Goal: Task Accomplishment & Management: Use online tool/utility

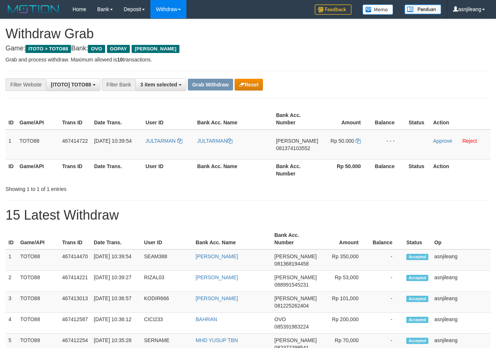
scroll to position [107, 0]
click at [294, 153] on td "DANA 081374103552" at bounding box center [297, 144] width 48 height 30
copy span "081374103552"
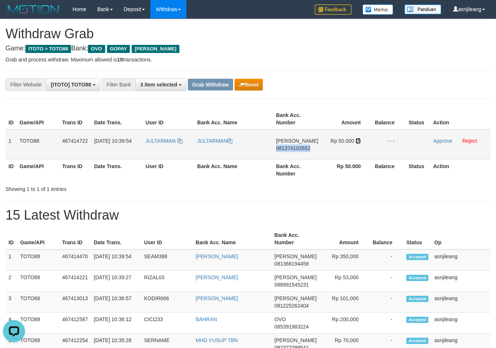
click at [357, 141] on icon at bounding box center [358, 140] width 5 height 5
copy span "081374103552"
click at [439, 142] on link "Approve" at bounding box center [442, 141] width 19 height 6
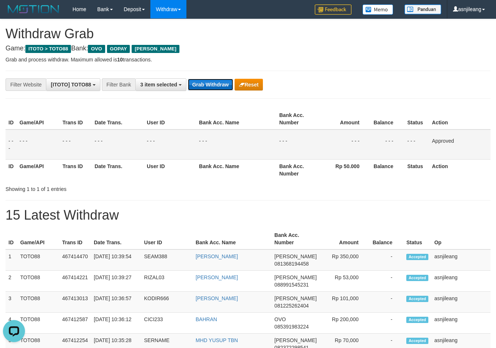
click at [207, 82] on button "Grab Withdraw" at bounding box center [210, 85] width 45 height 12
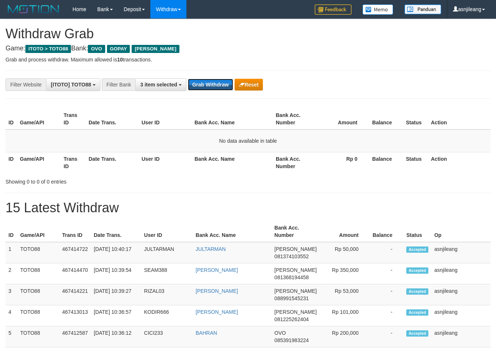
scroll to position [107, 0]
click at [207, 82] on button "Grab Withdraw" at bounding box center [210, 85] width 45 height 12
click at [211, 81] on button "Grab Withdraw" at bounding box center [210, 85] width 45 height 12
click at [216, 82] on button "Grab Withdraw" at bounding box center [210, 85] width 45 height 12
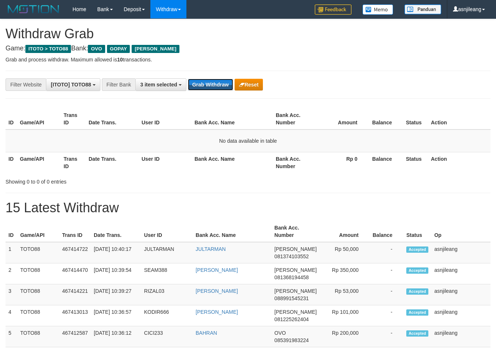
click at [216, 82] on button "Grab Withdraw" at bounding box center [210, 85] width 45 height 12
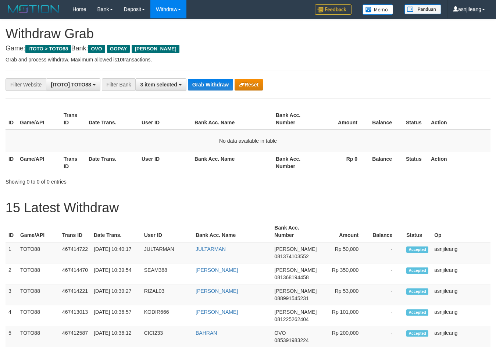
click at [216, 82] on button "Grab Withdraw" at bounding box center [210, 85] width 45 height 12
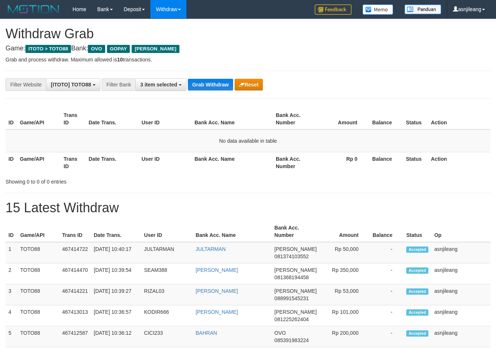
click at [216, 82] on button "Grab Withdraw" at bounding box center [210, 85] width 45 height 12
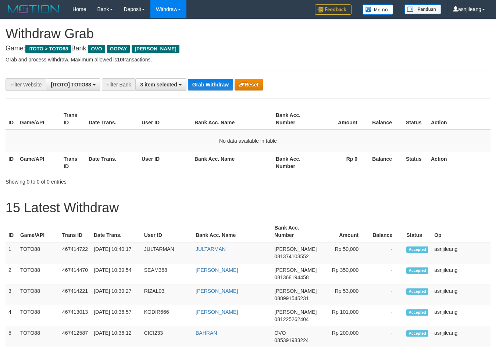
click at [216, 82] on button "Grab Withdraw" at bounding box center [210, 85] width 45 height 12
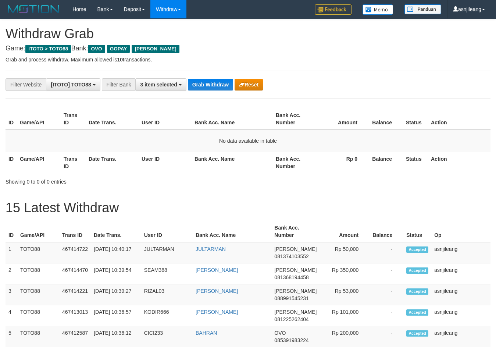
click at [216, 82] on button "Grab Withdraw" at bounding box center [210, 85] width 45 height 12
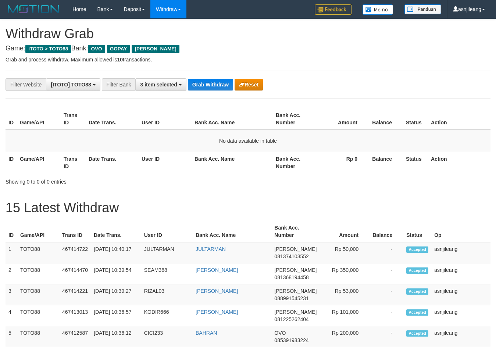
click at [216, 82] on button "Grab Withdraw" at bounding box center [210, 85] width 45 height 12
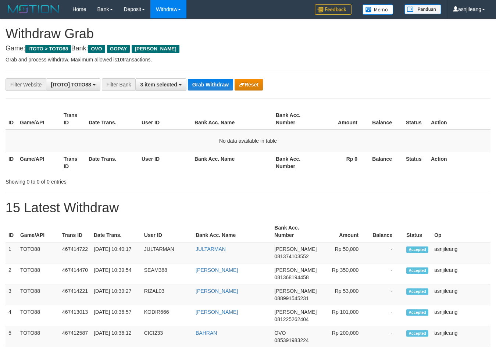
click at [216, 82] on button "Grab Withdraw" at bounding box center [210, 85] width 45 height 12
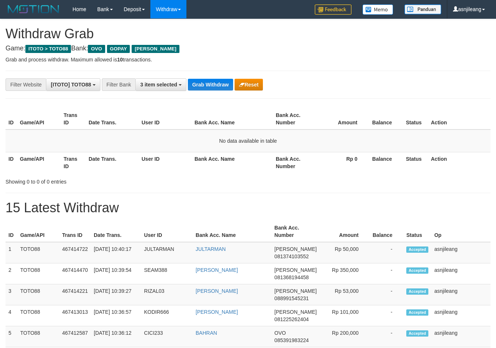
click at [216, 82] on button "Grab Withdraw" at bounding box center [210, 85] width 45 height 12
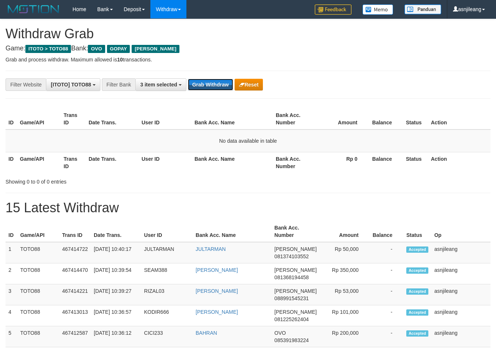
click at [216, 82] on button "Grab Withdraw" at bounding box center [210, 85] width 45 height 12
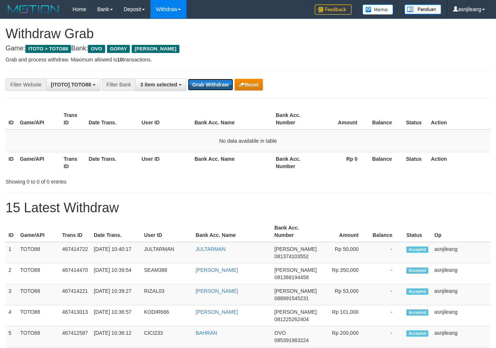
click at [216, 82] on button "Grab Withdraw" at bounding box center [210, 85] width 45 height 12
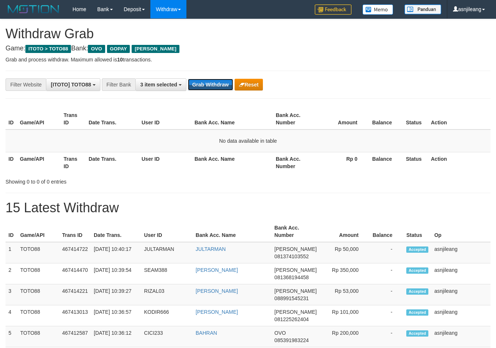
click at [216, 82] on button "Grab Withdraw" at bounding box center [210, 85] width 45 height 12
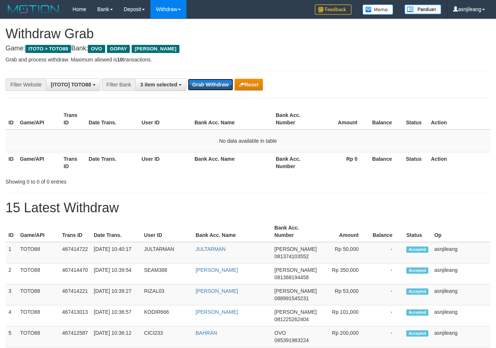
click at [216, 82] on button "Grab Withdraw" at bounding box center [210, 85] width 45 height 12
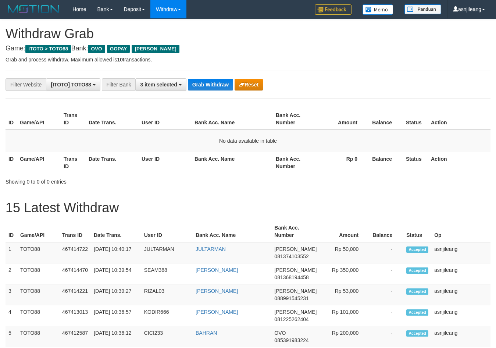
click at [216, 82] on button "Grab Withdraw" at bounding box center [210, 85] width 45 height 12
click at [218, 82] on button "Grab Withdraw" at bounding box center [210, 85] width 45 height 12
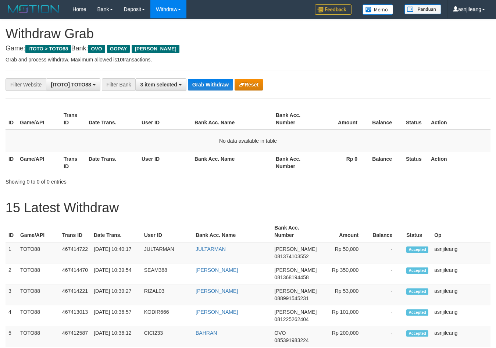
scroll to position [107, 0]
click at [218, 82] on button "Grab Withdraw" at bounding box center [210, 85] width 45 height 12
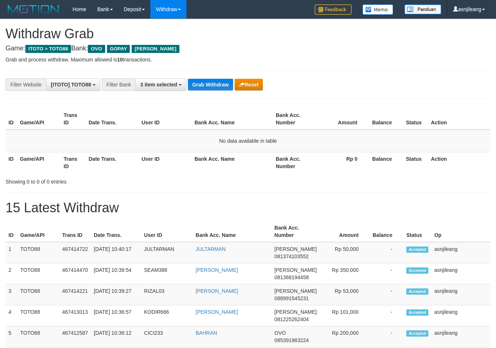
click at [218, 82] on button "Grab Withdraw" at bounding box center [210, 85] width 45 height 12
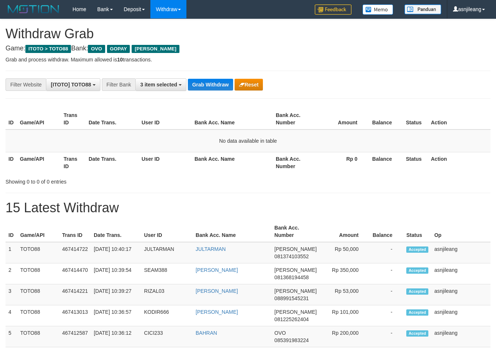
scroll to position [107, 0]
click at [218, 82] on button "Grab Withdraw" at bounding box center [210, 85] width 45 height 12
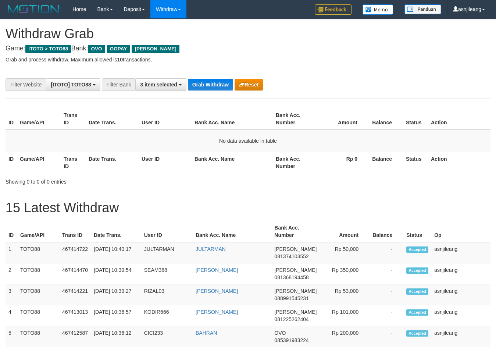
click at [218, 82] on button "Grab Withdraw" at bounding box center [210, 85] width 45 height 12
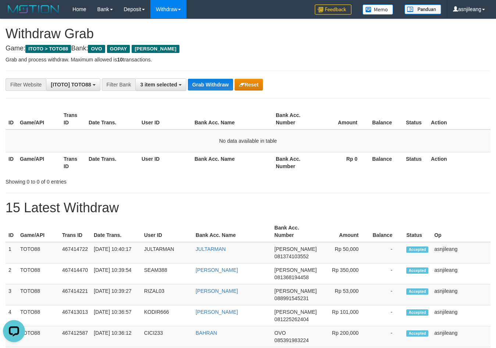
click at [218, 82] on button "Grab Withdraw" at bounding box center [210, 85] width 45 height 12
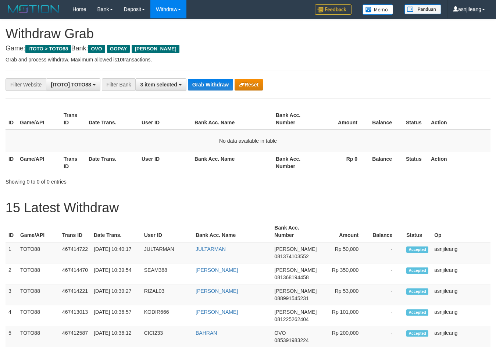
click at [218, 82] on button "Grab Withdraw" at bounding box center [210, 85] width 45 height 12
click at [217, 84] on button "Grab Withdraw" at bounding box center [210, 85] width 45 height 12
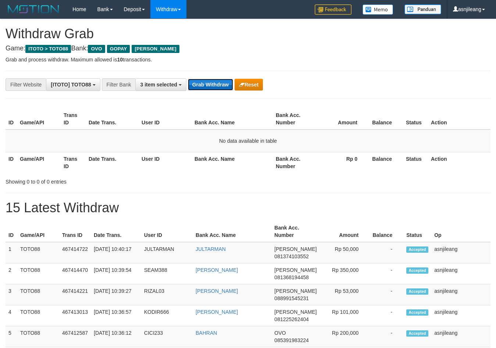
click at [217, 84] on button "Grab Withdraw" at bounding box center [210, 85] width 45 height 12
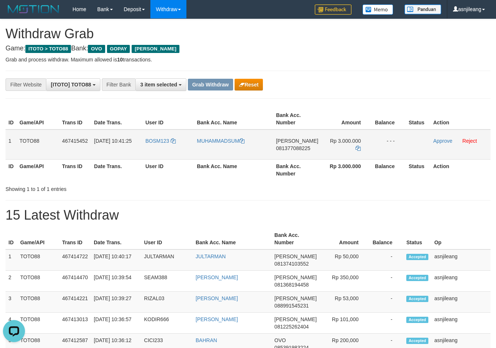
click at [297, 151] on span "081377088225" at bounding box center [293, 148] width 34 height 6
copy span "081377088225"
click at [357, 149] on icon at bounding box center [358, 148] width 5 height 5
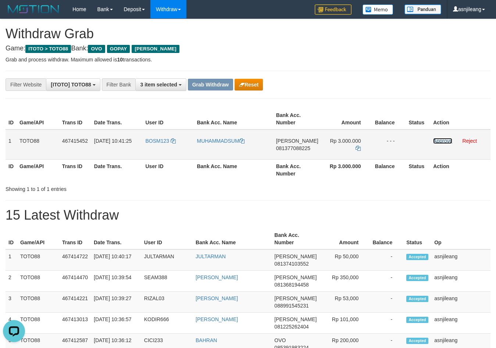
click at [439, 139] on link "Approve" at bounding box center [442, 141] width 19 height 6
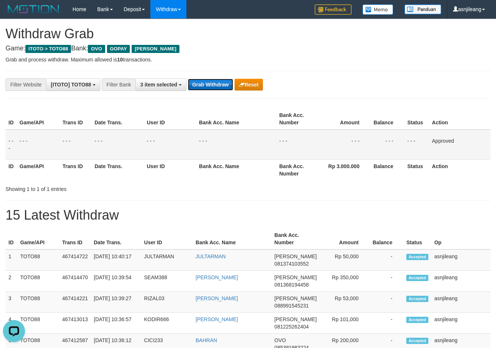
click at [220, 86] on button "Grab Withdraw" at bounding box center [210, 85] width 45 height 12
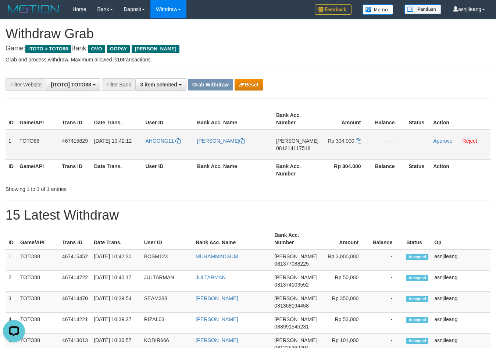
click at [305, 150] on span "081214117518" at bounding box center [293, 148] width 34 height 6
copy span "081214117518"
click at [358, 141] on icon at bounding box center [358, 140] width 5 height 5
click at [435, 139] on link "Approve" at bounding box center [442, 141] width 19 height 6
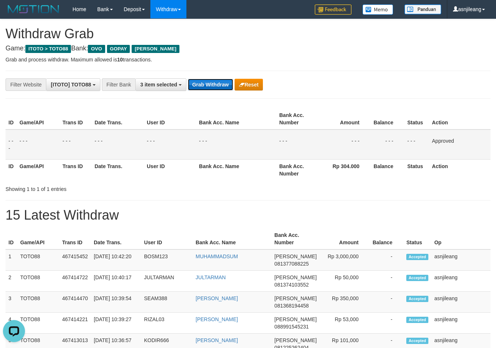
click at [210, 84] on button "Grab Withdraw" at bounding box center [210, 85] width 45 height 12
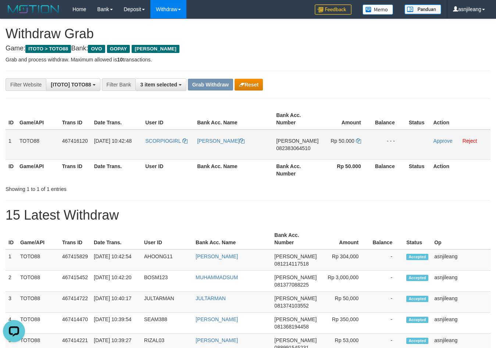
click at [285, 157] on td "DANA 082383064510" at bounding box center [297, 144] width 48 height 30
copy span "082383064510"
click at [357, 142] on icon at bounding box center [358, 140] width 5 height 5
copy span "082383064510"
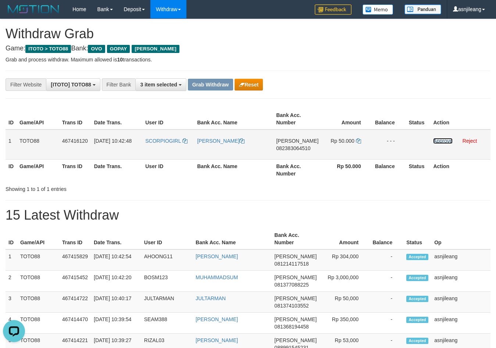
click at [439, 140] on link "Approve" at bounding box center [442, 141] width 19 height 6
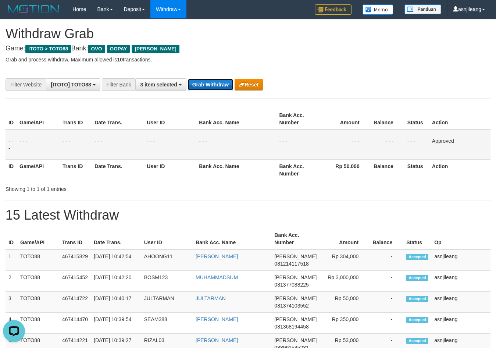
click at [210, 85] on button "Grab Withdraw" at bounding box center [210, 85] width 45 height 12
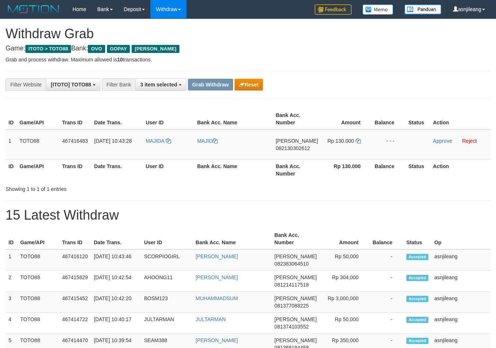
scroll to position [107, 0]
click at [293, 153] on td "[PERSON_NAME] 082130302612" at bounding box center [297, 144] width 48 height 30
click at [294, 153] on td "[PERSON_NAME] 082130302612" at bounding box center [297, 144] width 48 height 30
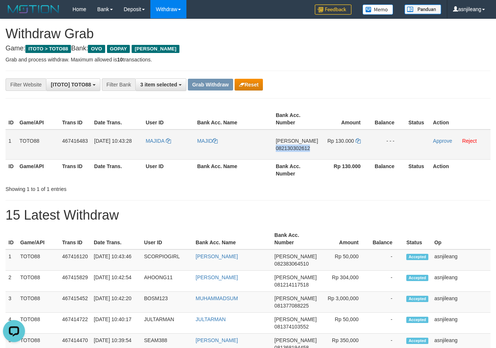
click at [294, 153] on td "[PERSON_NAME] 082130302612" at bounding box center [297, 144] width 48 height 30
copy span "082130302612"
click at [356, 140] on icon at bounding box center [358, 140] width 5 height 5
copy span "082130302612"
click at [446, 141] on link "Approve" at bounding box center [442, 141] width 19 height 6
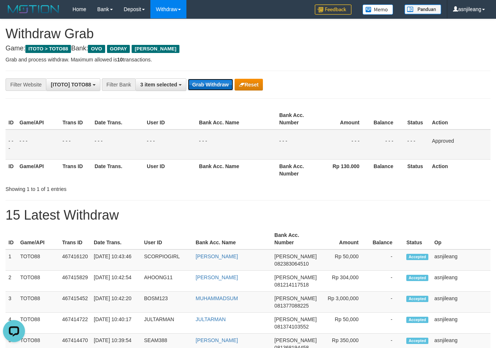
click at [208, 85] on button "Grab Withdraw" at bounding box center [210, 85] width 45 height 12
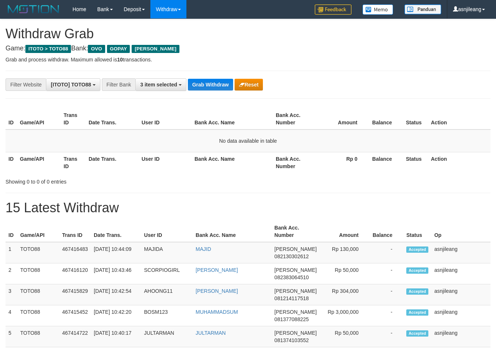
scroll to position [107, 0]
click at [208, 85] on button "Grab Withdraw" at bounding box center [210, 85] width 45 height 12
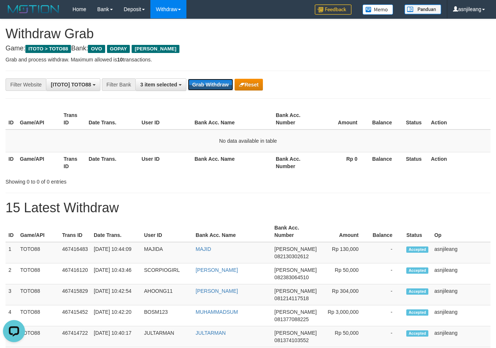
click at [208, 85] on button "Grab Withdraw" at bounding box center [210, 85] width 45 height 12
click at [209, 84] on button "Grab Withdraw" at bounding box center [210, 85] width 45 height 12
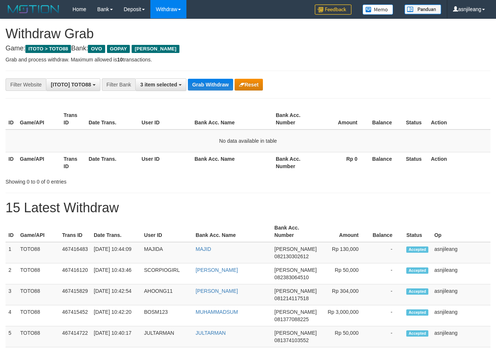
scroll to position [107, 0]
click at [209, 84] on button "Grab Withdraw" at bounding box center [210, 85] width 45 height 12
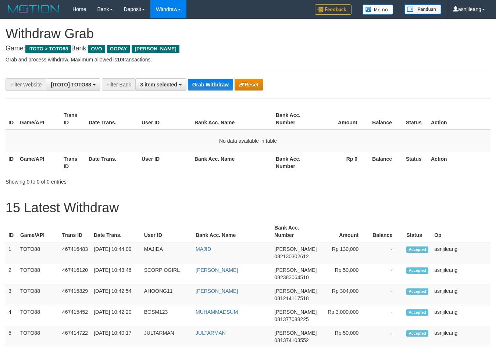
click at [209, 84] on button "Grab Withdraw" at bounding box center [210, 85] width 45 height 12
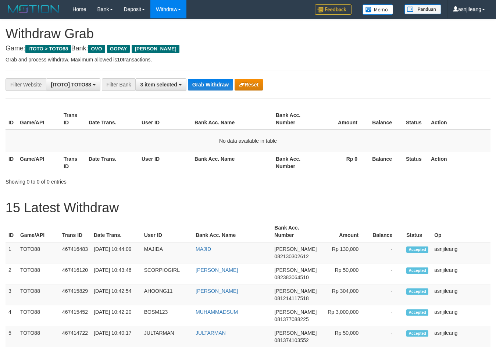
click at [209, 84] on button "Grab Withdraw" at bounding box center [210, 85] width 45 height 12
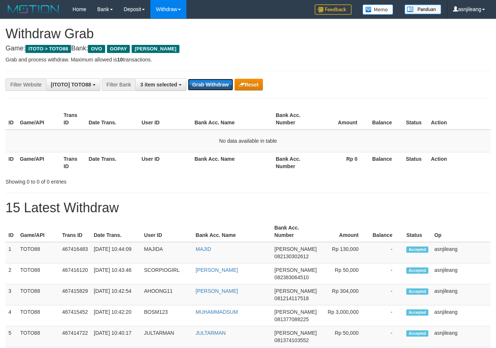
click at [209, 84] on button "Grab Withdraw" at bounding box center [210, 85] width 45 height 12
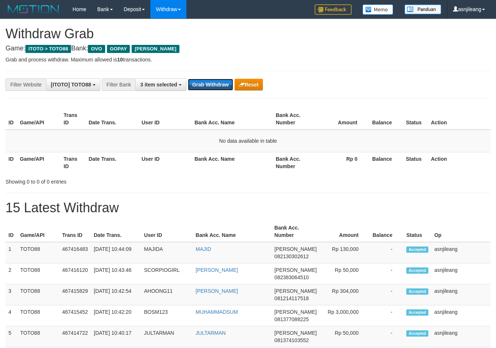
click at [209, 84] on button "Grab Withdraw" at bounding box center [210, 85] width 45 height 12
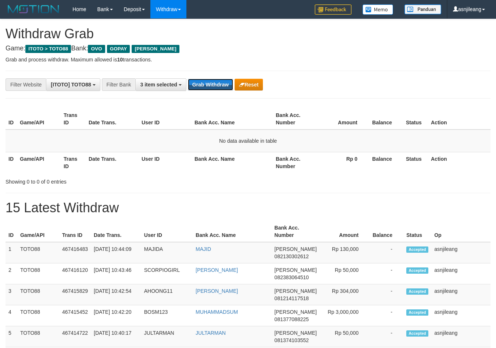
click at [209, 84] on button "Grab Withdraw" at bounding box center [210, 85] width 45 height 12
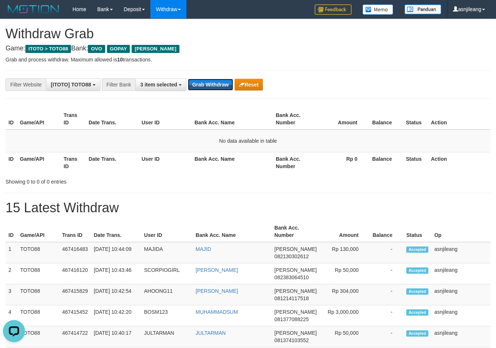
click at [209, 84] on button "Grab Withdraw" at bounding box center [210, 85] width 45 height 12
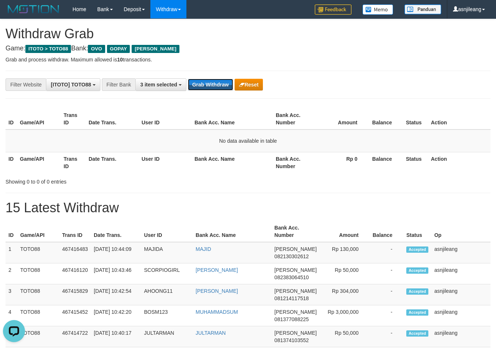
click at [209, 84] on button "Grab Withdraw" at bounding box center [210, 85] width 45 height 12
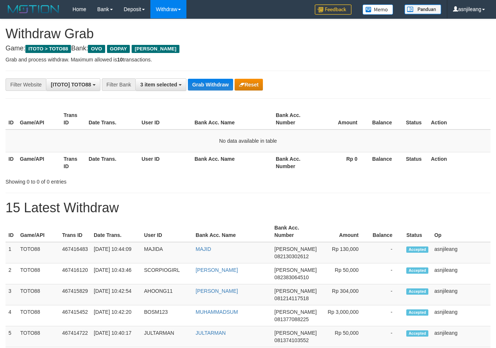
scroll to position [107, 0]
click at [209, 84] on button "Grab Withdraw" at bounding box center [210, 85] width 45 height 12
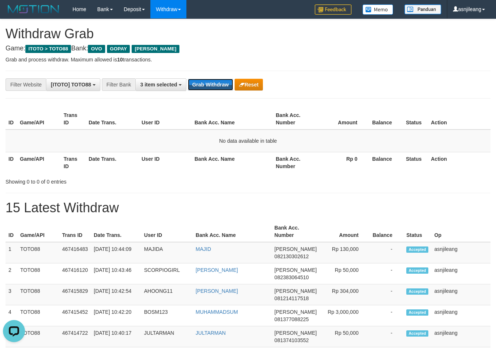
click at [209, 84] on button "Grab Withdraw" at bounding box center [210, 85] width 45 height 12
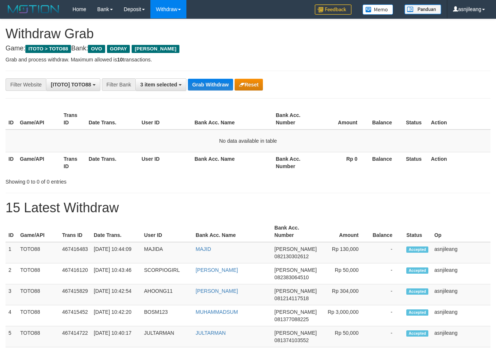
click at [209, 84] on button "Grab Withdraw" at bounding box center [210, 85] width 45 height 12
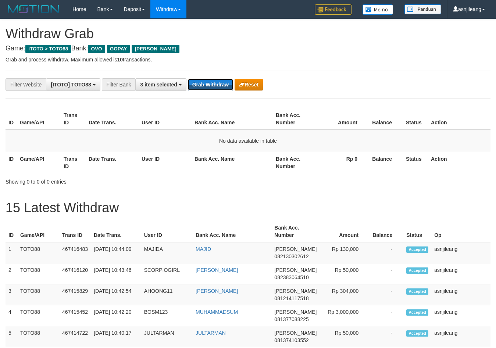
click at [209, 84] on button "Grab Withdraw" at bounding box center [210, 85] width 45 height 12
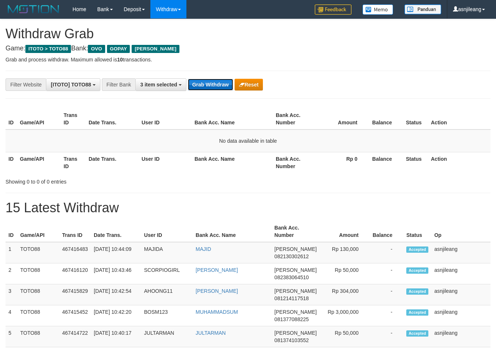
click at [211, 84] on button "Grab Withdraw" at bounding box center [210, 85] width 45 height 12
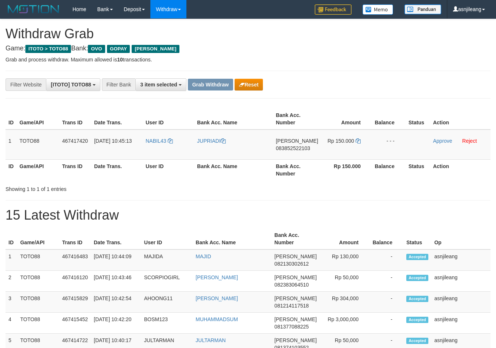
scroll to position [107, 0]
click at [308, 155] on td "DANA 083852522103" at bounding box center [297, 144] width 48 height 30
copy span "083852522103"
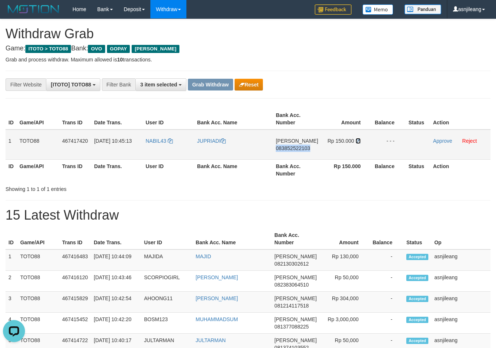
click at [357, 141] on icon at bounding box center [358, 140] width 5 height 5
copy span "083852522103"
click at [446, 142] on link "Approve" at bounding box center [442, 141] width 19 height 6
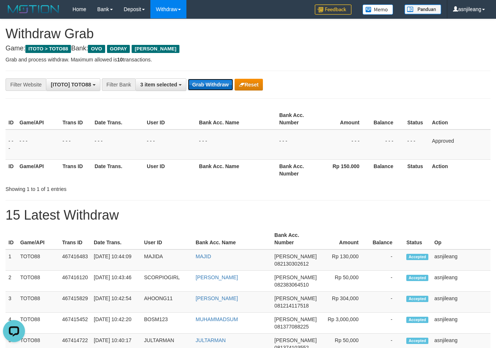
click at [217, 84] on button "Grab Withdraw" at bounding box center [210, 85] width 45 height 12
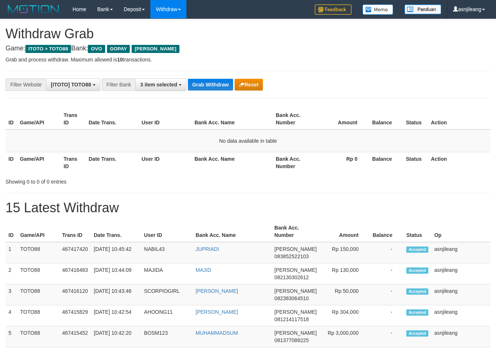
click at [217, 84] on button "Grab Withdraw" at bounding box center [210, 85] width 45 height 12
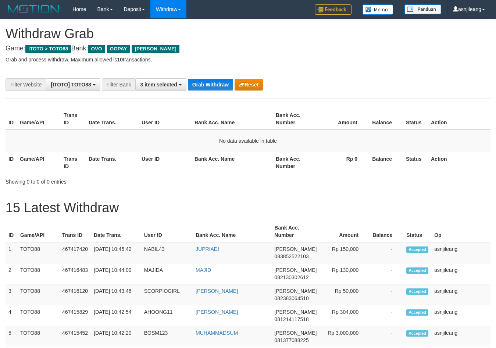
click at [217, 84] on button "Grab Withdraw" at bounding box center [210, 85] width 45 height 12
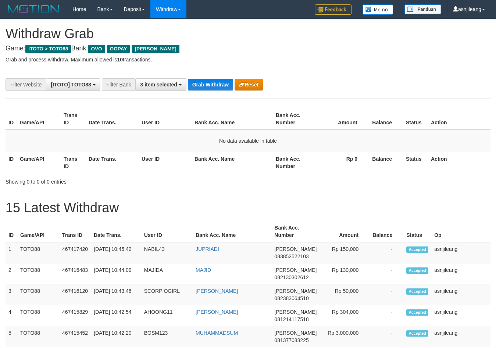
click at [217, 84] on button "Grab Withdraw" at bounding box center [210, 85] width 45 height 12
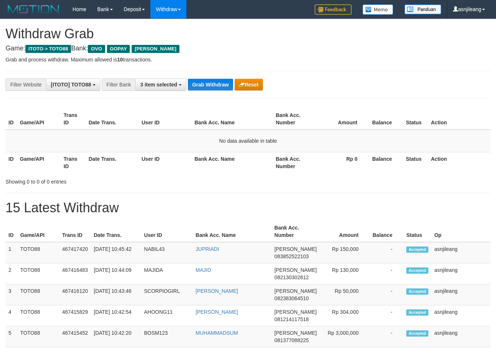
scroll to position [107, 0]
click at [217, 84] on button "Grab Withdraw" at bounding box center [210, 85] width 45 height 12
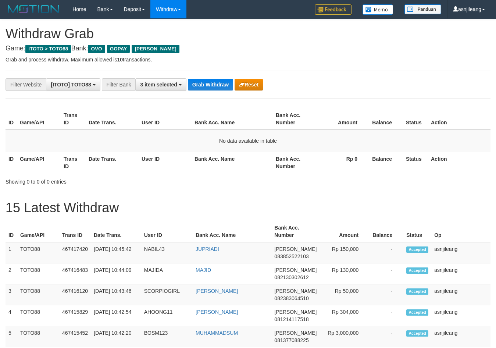
scroll to position [107, 0]
click at [217, 84] on button "Grab Withdraw" at bounding box center [210, 85] width 45 height 12
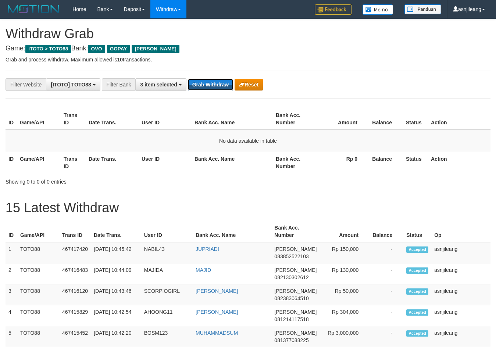
click at [217, 84] on button "Grab Withdraw" at bounding box center [210, 85] width 45 height 12
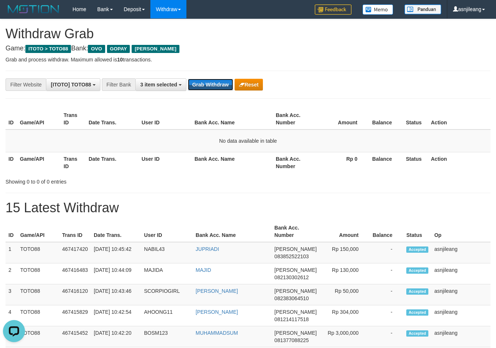
click at [217, 84] on button "Grab Withdraw" at bounding box center [210, 85] width 45 height 12
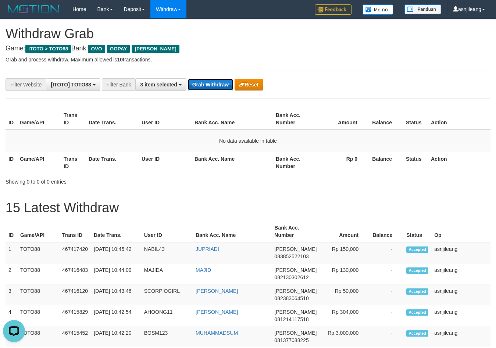
click at [218, 82] on button "Grab Withdraw" at bounding box center [210, 85] width 45 height 12
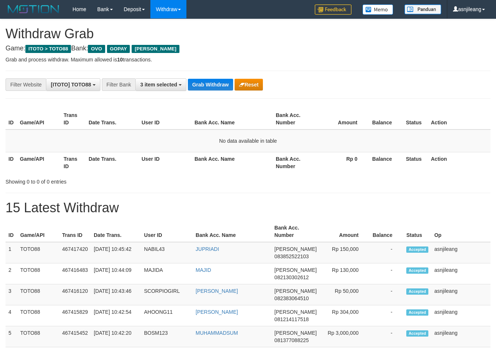
click at [218, 82] on button "Grab Withdraw" at bounding box center [210, 85] width 45 height 12
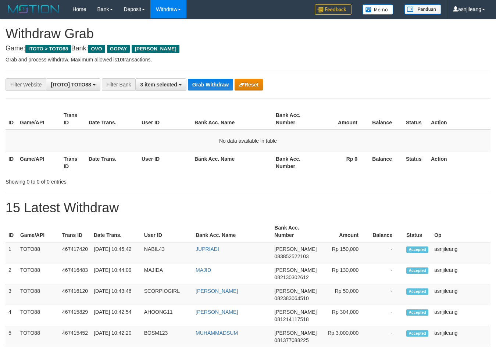
click at [218, 82] on button "Grab Withdraw" at bounding box center [210, 85] width 45 height 12
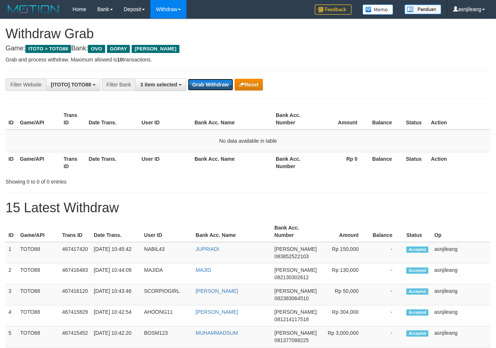
click at [218, 82] on button "Grab Withdraw" at bounding box center [210, 85] width 45 height 12
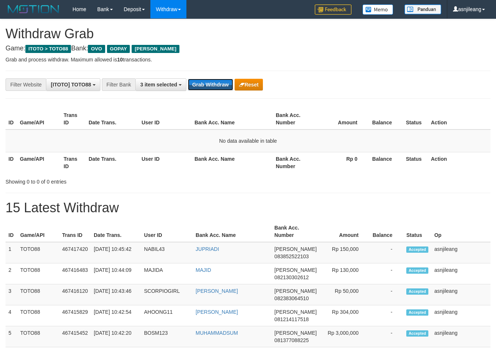
click at [218, 82] on button "Grab Withdraw" at bounding box center [210, 85] width 45 height 12
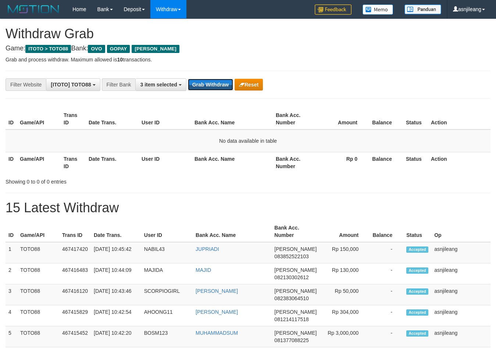
click at [218, 82] on button "Grab Withdraw" at bounding box center [210, 85] width 45 height 12
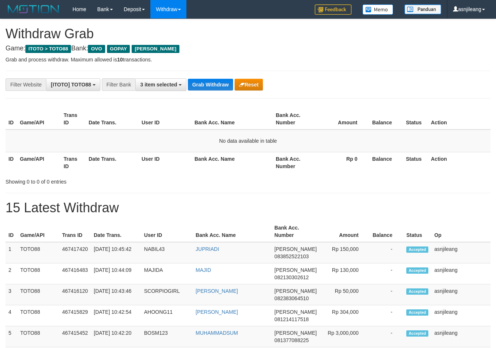
scroll to position [107, 0]
click at [218, 82] on button "Grab Withdraw" at bounding box center [210, 85] width 45 height 12
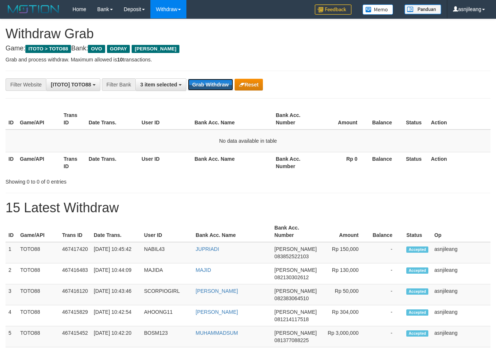
click at [218, 82] on button "Grab Withdraw" at bounding box center [210, 85] width 45 height 12
click at [215, 84] on button "Grab Withdraw" at bounding box center [210, 85] width 45 height 12
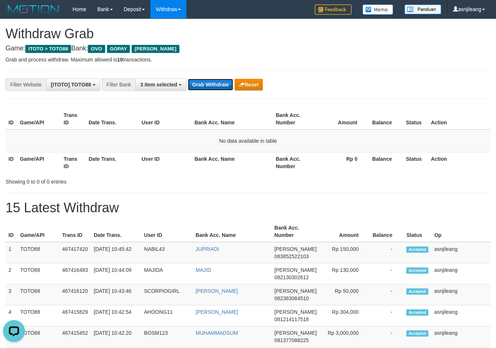
click at [220, 83] on button "Grab Withdraw" at bounding box center [210, 85] width 45 height 12
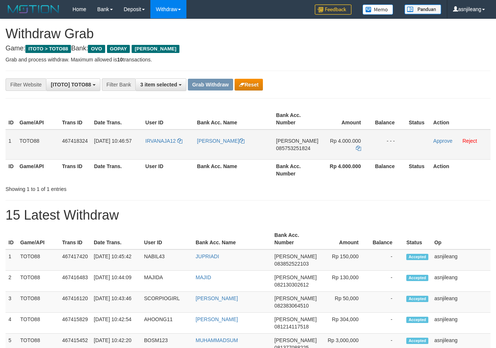
scroll to position [107, 0]
click at [301, 157] on td "DANA 085753251824" at bounding box center [297, 144] width 48 height 30
copy span "085753251824"
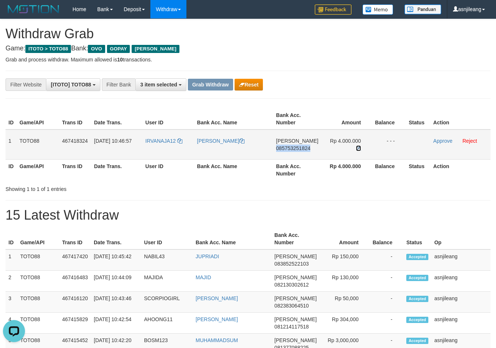
click at [356, 146] on icon at bounding box center [358, 148] width 5 height 5
copy span "085753251824"
click at [441, 141] on link "Approve" at bounding box center [442, 141] width 19 height 6
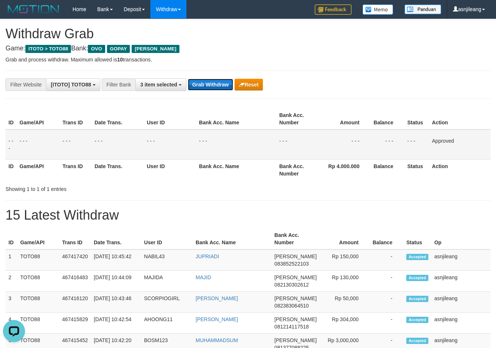
click at [224, 85] on button "Grab Withdraw" at bounding box center [210, 85] width 45 height 12
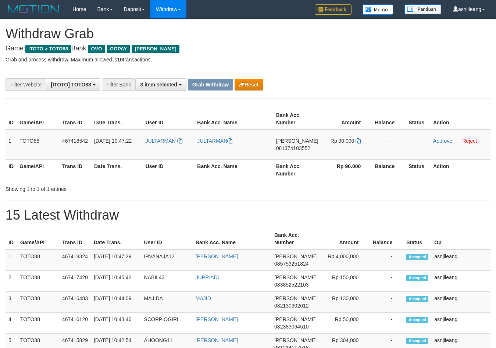
scroll to position [107, 0]
click at [296, 153] on td "DANA 081374103552" at bounding box center [297, 144] width 48 height 30
copy span "081374103552"
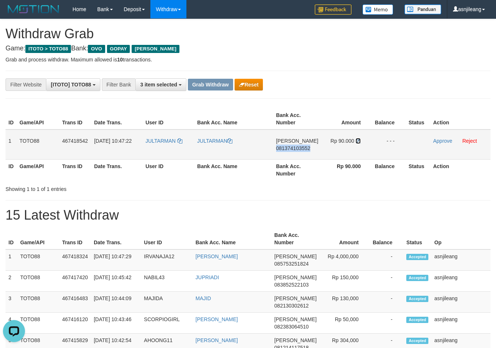
click at [359, 141] on icon at bounding box center [358, 140] width 5 height 5
copy span "081374103552"
click at [440, 140] on link "Approve" at bounding box center [442, 141] width 19 height 6
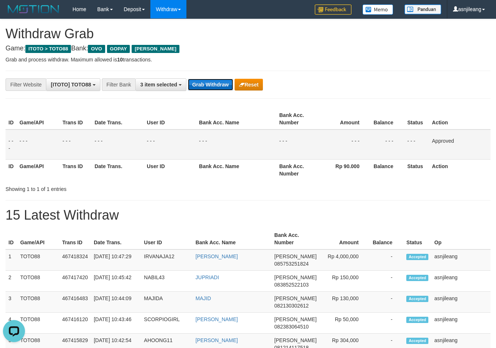
click at [223, 88] on button "Grab Withdraw" at bounding box center [210, 85] width 45 height 12
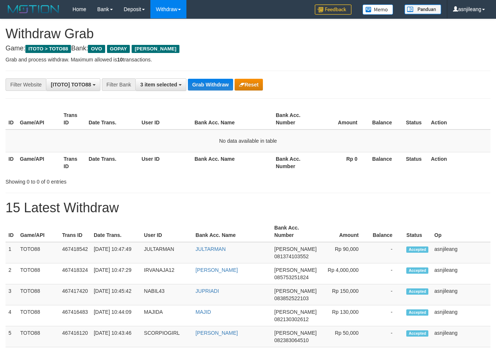
scroll to position [107, 0]
click at [219, 87] on button "Grab Withdraw" at bounding box center [210, 85] width 45 height 12
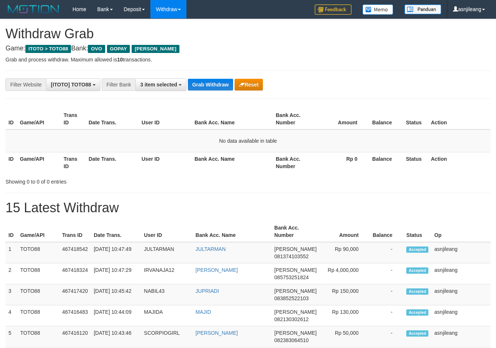
scroll to position [107, 0]
click at [219, 86] on button "Grab Withdraw" at bounding box center [210, 85] width 45 height 12
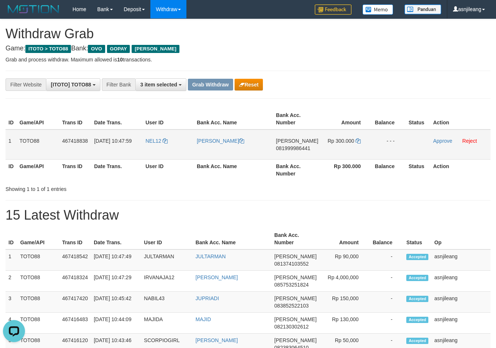
click at [298, 152] on td "DANA 081999986441" at bounding box center [297, 144] width 48 height 30
copy span "081999986441"
click at [360, 141] on td "Rp 300.000" at bounding box center [347, 144] width 51 height 30
click at [356, 141] on icon at bounding box center [358, 140] width 5 height 5
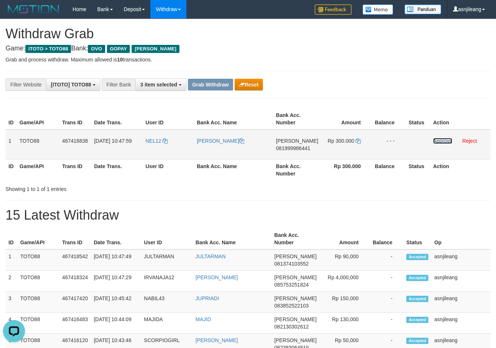
click at [438, 142] on link "Approve" at bounding box center [442, 141] width 19 height 6
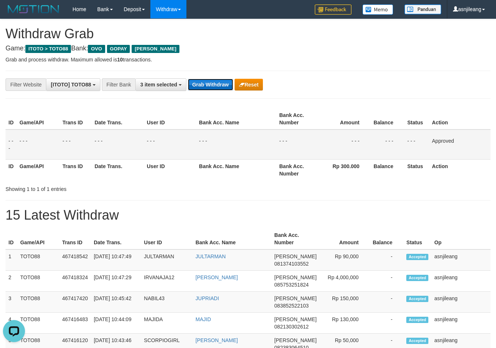
click at [219, 86] on button "Grab Withdraw" at bounding box center [210, 85] width 45 height 12
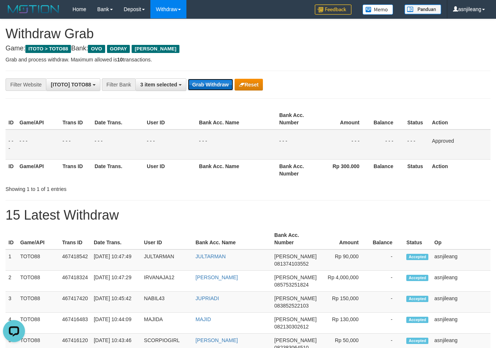
click at [219, 86] on button "Grab Withdraw" at bounding box center [210, 85] width 45 height 12
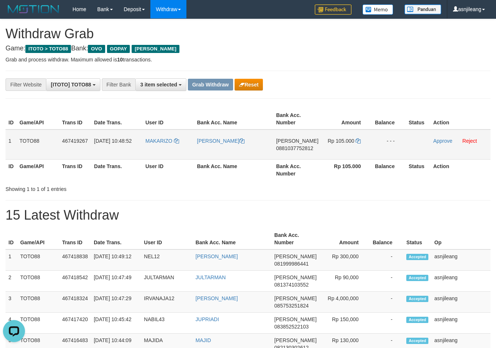
click at [311, 152] on td "DANA 0881037752812" at bounding box center [297, 144] width 48 height 30
copy span "0881037752812"
click at [358, 139] on icon at bounding box center [358, 140] width 5 height 5
copy span "0881037752812"
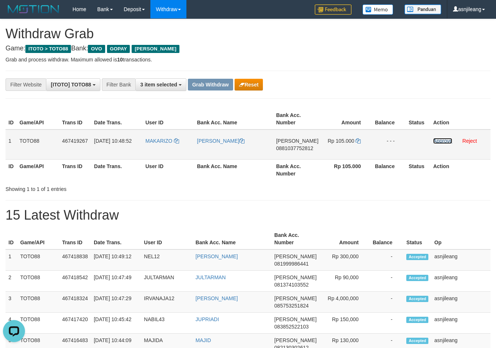
click at [443, 142] on link "Approve" at bounding box center [442, 141] width 19 height 6
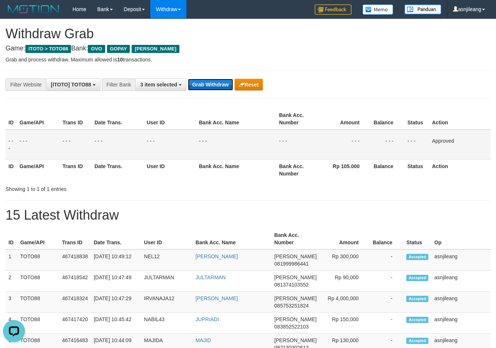
click at [213, 82] on button "Grab Withdraw" at bounding box center [210, 85] width 45 height 12
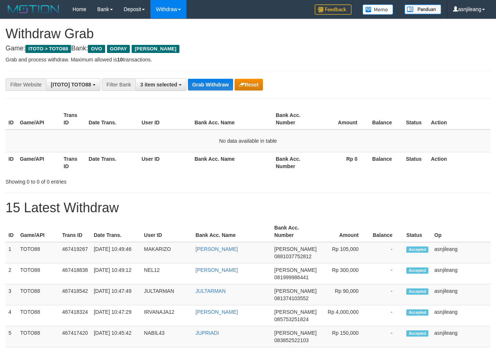
scroll to position [107, 0]
click at [215, 84] on button "Grab Withdraw" at bounding box center [210, 85] width 45 height 12
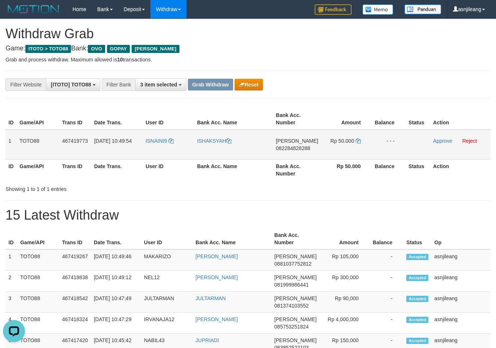
click at [297, 155] on td "DANA 082284828288" at bounding box center [297, 144] width 48 height 30
copy span "082284828288"
click at [291, 157] on td "DANA 082284828288" at bounding box center [297, 144] width 48 height 30
click at [292, 156] on td "DANA 082284828288" at bounding box center [297, 144] width 48 height 30
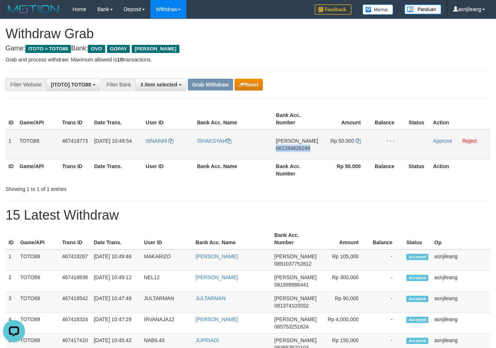
click at [292, 156] on td "DANA 082284828288" at bounding box center [297, 144] width 48 height 30
copy span "082284828288"
click at [356, 140] on icon at bounding box center [358, 140] width 5 height 5
copy span "082284828288"
click at [356, 140] on icon at bounding box center [358, 140] width 5 height 5
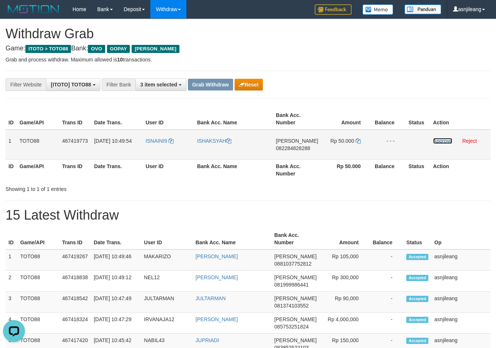
click at [437, 142] on link "Approve" at bounding box center [442, 141] width 19 height 6
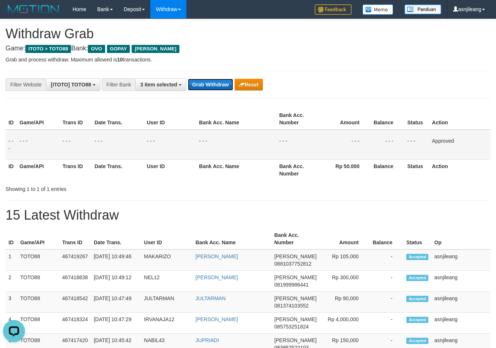
click at [203, 84] on button "Grab Withdraw" at bounding box center [210, 85] width 45 height 12
click at [204, 84] on button "Grab Withdraw" at bounding box center [210, 85] width 45 height 12
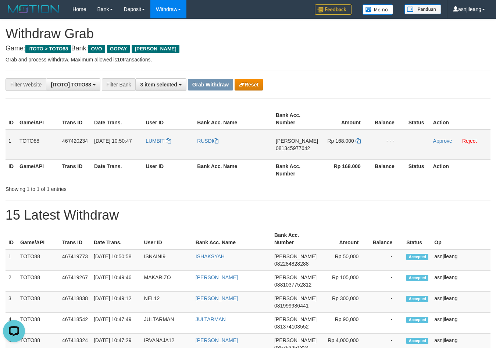
click at [318, 154] on td "[PERSON_NAME] 081345977642" at bounding box center [297, 144] width 48 height 30
copy span "081345977642"
click at [356, 141] on icon at bounding box center [358, 140] width 5 height 5
copy span "081345977642"
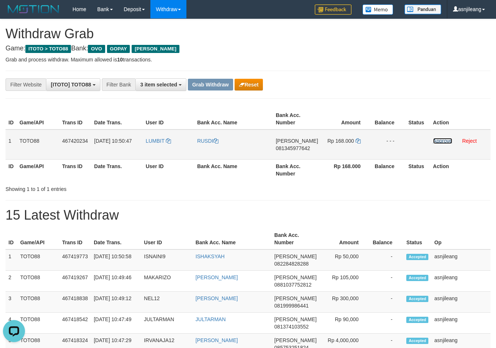
click at [433, 140] on link "Approve" at bounding box center [442, 141] width 19 height 6
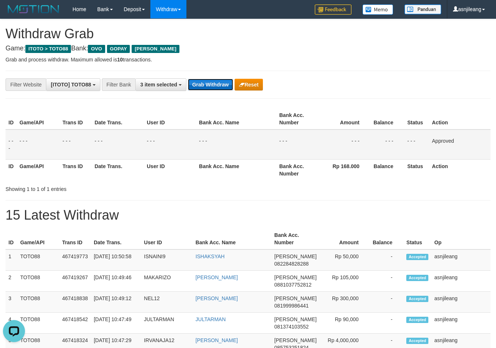
click at [213, 81] on button "Grab Withdraw" at bounding box center [210, 85] width 45 height 12
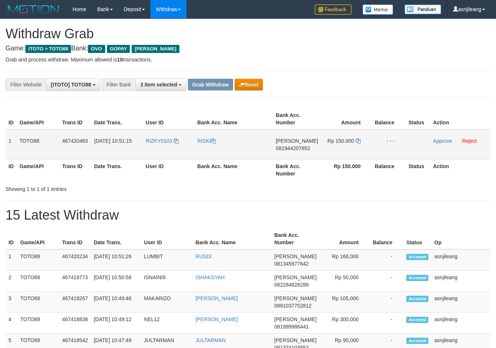
scroll to position [107, 0]
click at [302, 157] on td "DANA 081944207852" at bounding box center [297, 144] width 48 height 30
copy span "081944207852"
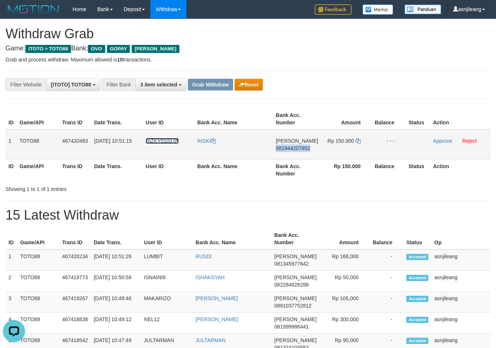
click at [167, 141] on span "RIZKY0103" at bounding box center [159, 141] width 26 height 6
copy span "081944207852"
click at [460, 141] on td "Approve Reject" at bounding box center [460, 144] width 60 height 30
click at [466, 140] on link "Reject" at bounding box center [469, 141] width 15 height 6
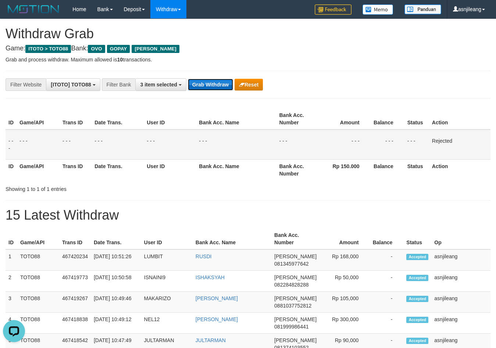
click at [205, 86] on button "Grab Withdraw" at bounding box center [210, 85] width 45 height 12
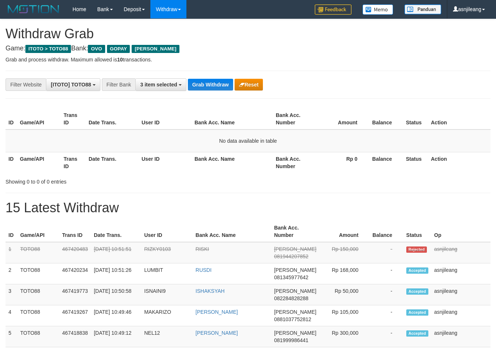
click at [221, 86] on button "Grab Withdraw" at bounding box center [210, 85] width 45 height 12
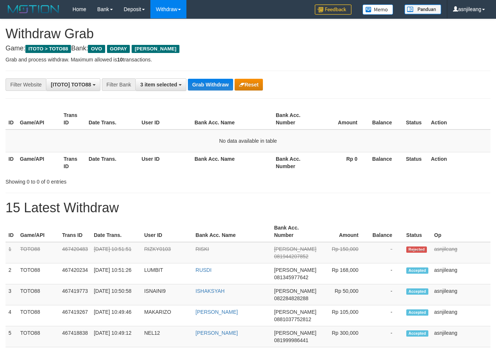
click at [221, 86] on button "Grab Withdraw" at bounding box center [210, 85] width 45 height 12
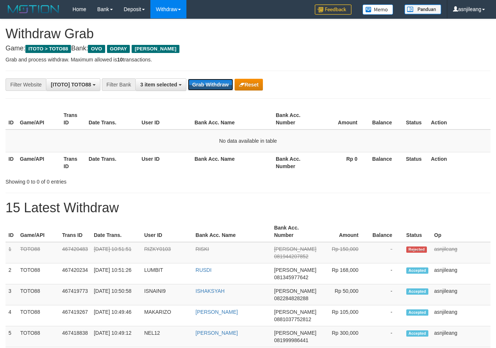
scroll to position [107, 0]
click at [221, 86] on button "Grab Withdraw" at bounding box center [210, 85] width 45 height 12
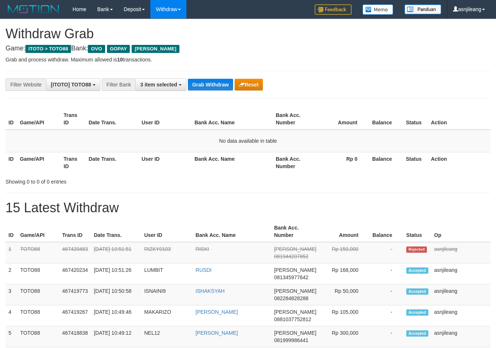
click at [221, 86] on button "Grab Withdraw" at bounding box center [210, 85] width 45 height 12
click at [202, 84] on button "Grab Withdraw" at bounding box center [210, 85] width 45 height 12
click at [212, 85] on button "Grab Withdraw" at bounding box center [210, 85] width 45 height 12
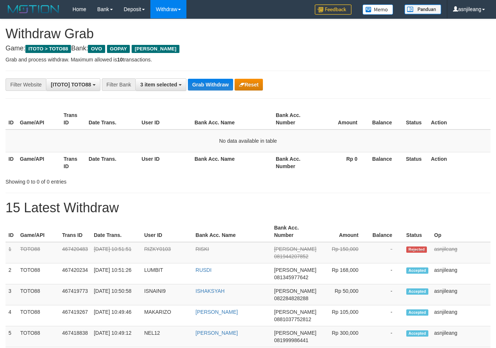
click at [212, 85] on button "Grab Withdraw" at bounding box center [210, 85] width 45 height 12
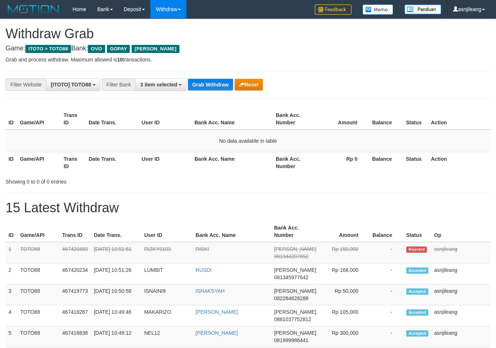
click at [212, 85] on button "Grab Withdraw" at bounding box center [210, 85] width 45 height 12
click at [216, 83] on button "Grab Withdraw" at bounding box center [210, 85] width 45 height 12
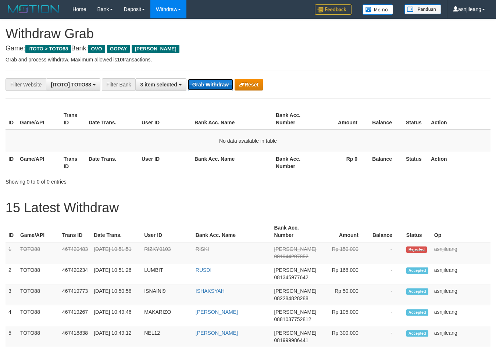
click at [216, 83] on button "Grab Withdraw" at bounding box center [210, 85] width 45 height 12
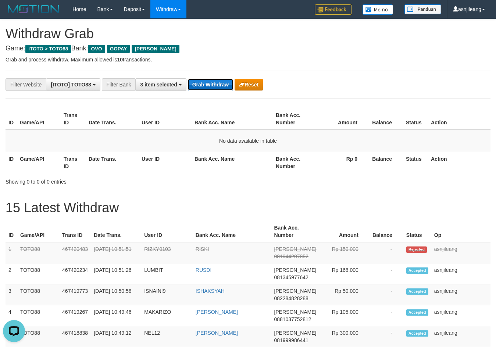
click at [216, 83] on button "Grab Withdraw" at bounding box center [210, 85] width 45 height 12
click at [219, 82] on button "Grab Withdraw" at bounding box center [210, 85] width 45 height 12
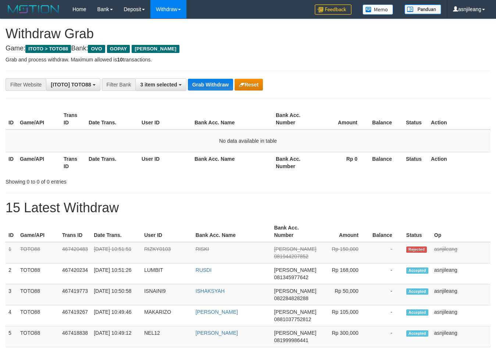
click at [219, 82] on button "Grab Withdraw" at bounding box center [210, 85] width 45 height 12
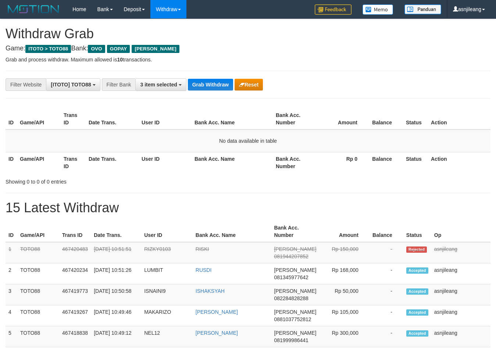
click at [219, 82] on button "Grab Withdraw" at bounding box center [210, 85] width 45 height 12
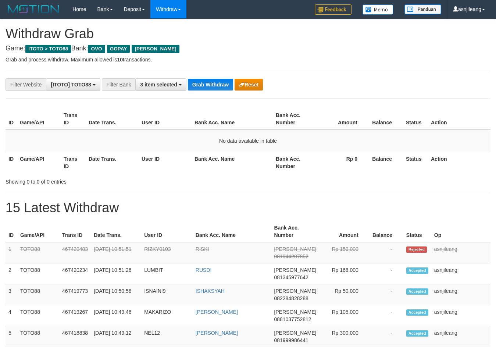
click at [219, 82] on button "Grab Withdraw" at bounding box center [210, 85] width 45 height 12
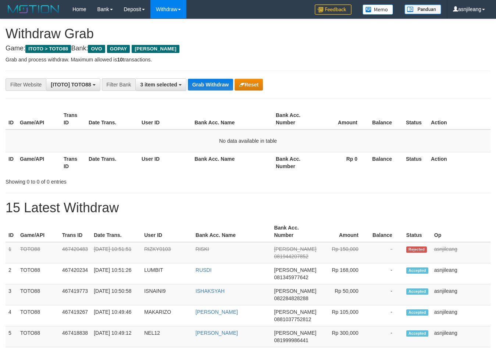
scroll to position [107, 0]
click at [219, 82] on button "Grab Withdraw" at bounding box center [210, 85] width 45 height 12
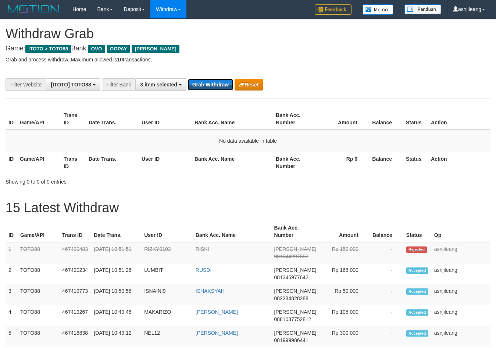
click at [219, 82] on button "Grab Withdraw" at bounding box center [210, 85] width 45 height 12
click at [222, 81] on button "Grab Withdraw" at bounding box center [210, 85] width 45 height 12
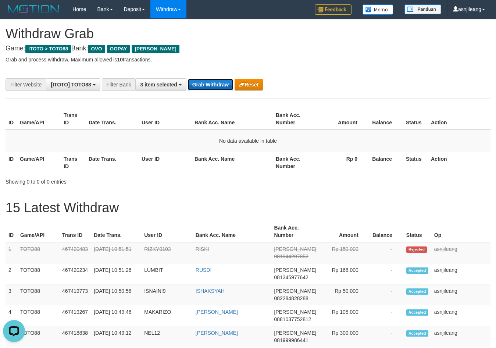
click at [222, 81] on button "Grab Withdraw" at bounding box center [210, 85] width 45 height 12
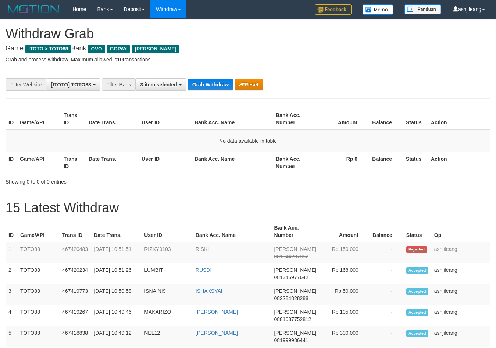
click at [222, 81] on button "Grab Withdraw" at bounding box center [210, 85] width 45 height 12
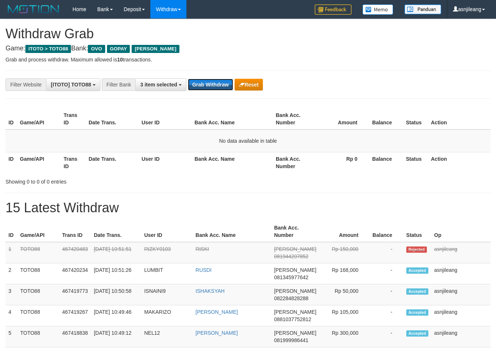
click at [222, 81] on button "Grab Withdraw" at bounding box center [210, 85] width 45 height 12
click at [213, 82] on button "Grab Withdraw" at bounding box center [210, 85] width 45 height 12
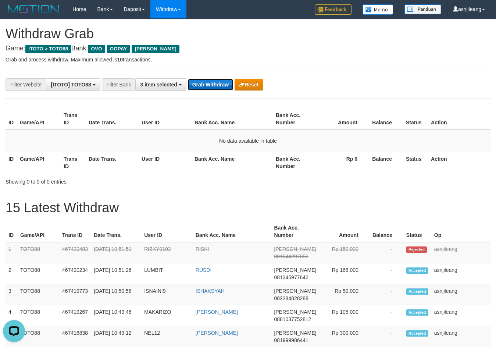
click at [213, 82] on button "Grab Withdraw" at bounding box center [210, 85] width 45 height 12
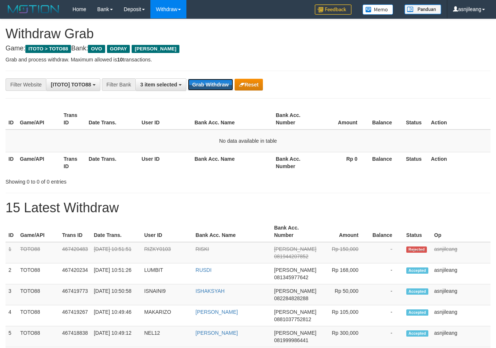
click at [213, 82] on button "Grab Withdraw" at bounding box center [210, 85] width 45 height 12
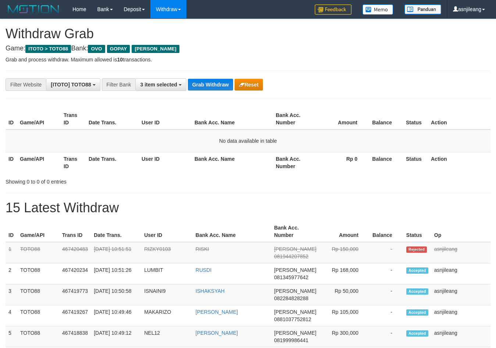
scroll to position [107, 0]
click at [213, 82] on button "Grab Withdraw" at bounding box center [210, 85] width 45 height 12
click at [215, 83] on button "Grab Withdraw" at bounding box center [210, 85] width 45 height 12
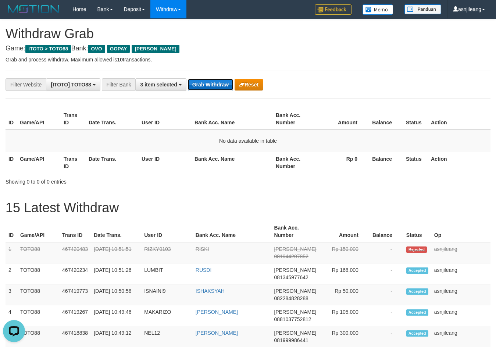
click at [215, 83] on button "Grab Withdraw" at bounding box center [210, 85] width 45 height 12
drag, startPoint x: 0, startPoint y: 0, endPoint x: 215, endPoint y: 82, distance: 230.4
click at [215, 82] on button "Grab Withdraw" at bounding box center [210, 85] width 45 height 12
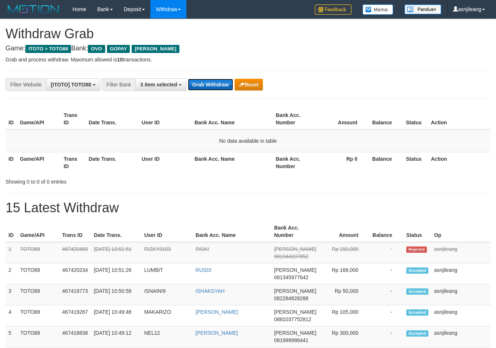
scroll to position [0, 0]
click at [215, 82] on button "Grab Withdraw" at bounding box center [210, 85] width 45 height 12
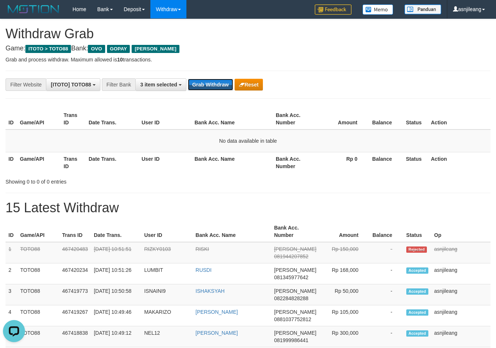
click at [215, 82] on button "Grab Withdraw" at bounding box center [210, 85] width 45 height 12
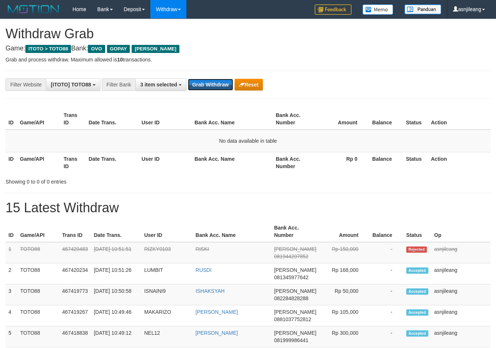
scroll to position [107, 0]
click at [215, 82] on button "Grab Withdraw" at bounding box center [210, 85] width 45 height 12
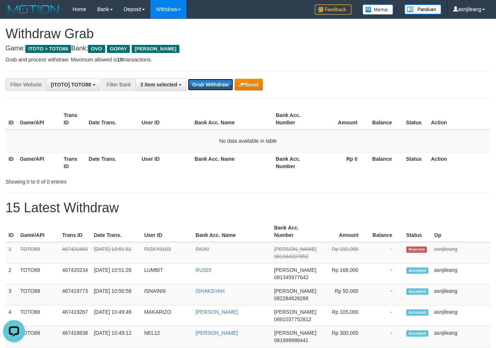
scroll to position [0, 0]
click at [215, 82] on button "Grab Withdraw" at bounding box center [210, 85] width 45 height 12
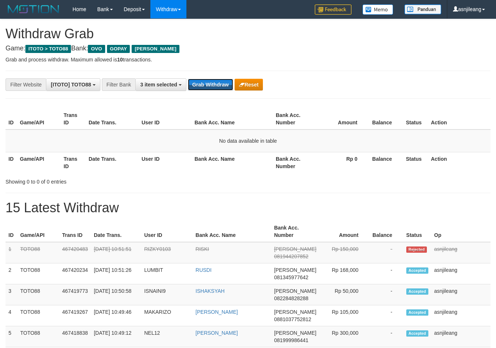
click at [215, 82] on button "Grab Withdraw" at bounding box center [210, 85] width 45 height 12
click at [213, 84] on button "Grab Withdraw" at bounding box center [210, 85] width 45 height 12
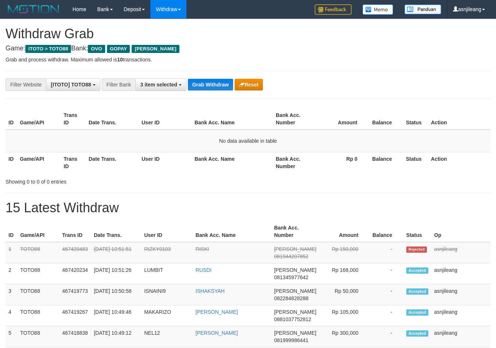
scroll to position [107, 0]
click at [228, 85] on button "Grab Withdraw" at bounding box center [210, 85] width 45 height 12
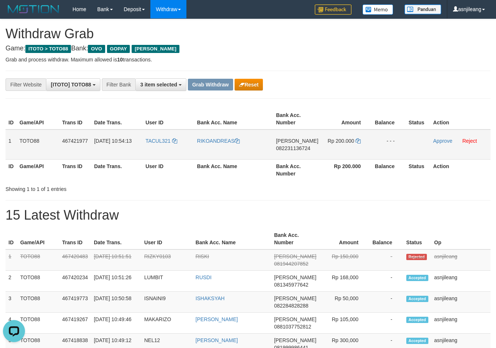
click at [300, 154] on td "DANA 082231136724" at bounding box center [297, 144] width 48 height 30
copy span "082231136724"
click at [358, 140] on icon at bounding box center [358, 140] width 5 height 5
copy span "082231136724"
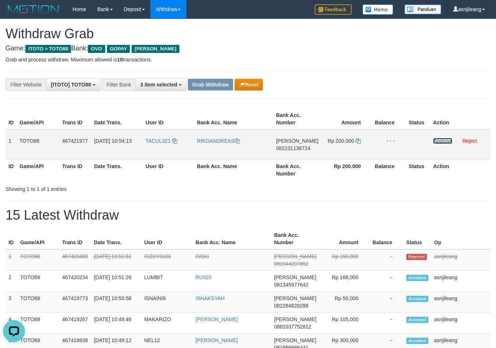
click at [437, 142] on link "Approve" at bounding box center [442, 141] width 19 height 6
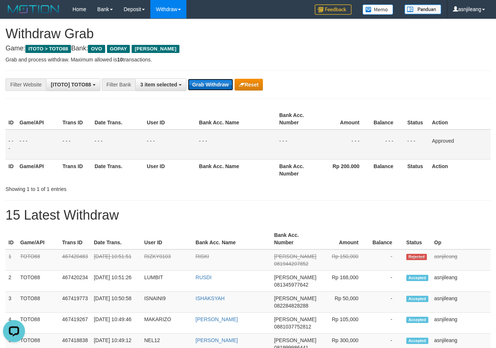
click at [221, 82] on button "Grab Withdraw" at bounding box center [210, 85] width 45 height 12
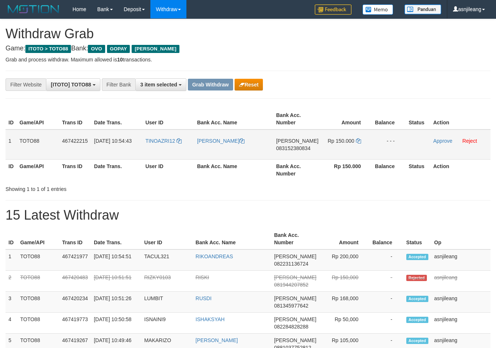
scroll to position [107, 0]
click at [308, 152] on td "DANA 083152380834" at bounding box center [297, 144] width 48 height 30
copy span "083152380834"
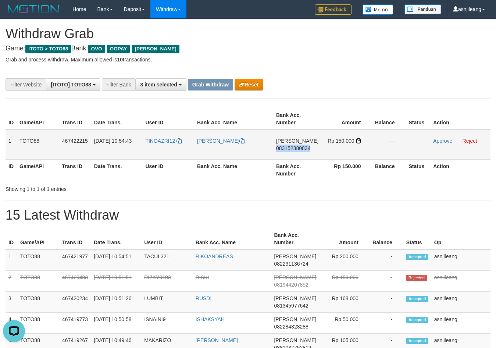
click at [358, 143] on icon at bounding box center [358, 140] width 5 height 5
copy span "083152380834"
click at [437, 143] on link "Approve" at bounding box center [442, 141] width 19 height 6
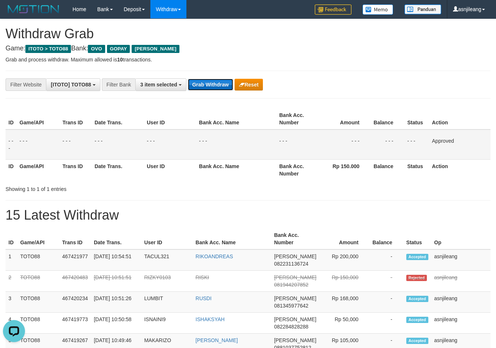
click at [219, 84] on button "Grab Withdraw" at bounding box center [210, 85] width 45 height 12
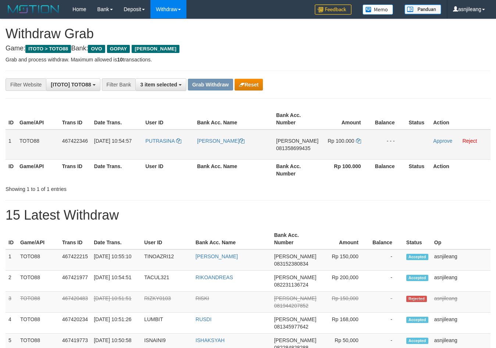
scroll to position [107, 0]
click at [294, 154] on td "[PERSON_NAME] 081358699435" at bounding box center [297, 144] width 48 height 30
click at [294, 154] on td "DANA 081358699435" at bounding box center [297, 144] width 48 height 30
copy span "081358699435"
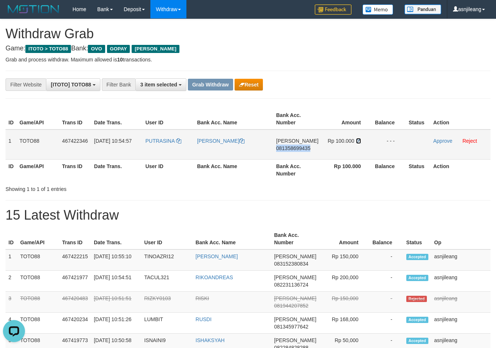
click at [358, 142] on icon at bounding box center [358, 140] width 5 height 5
copy span "081358699435"
click at [444, 141] on link "Approve" at bounding box center [442, 141] width 19 height 6
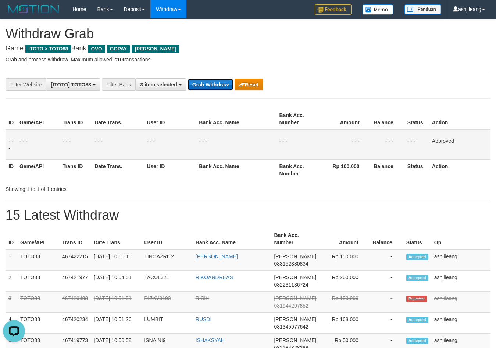
click at [214, 86] on button "Grab Withdraw" at bounding box center [210, 85] width 45 height 12
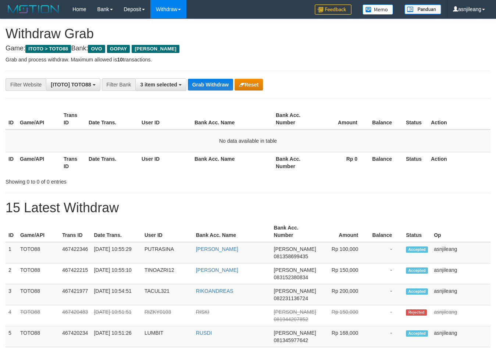
scroll to position [107, 0]
click at [214, 86] on button "Grab Withdraw" at bounding box center [210, 85] width 45 height 12
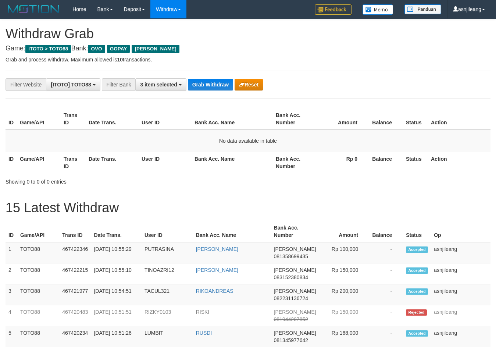
scroll to position [107, 0]
click at [214, 86] on button "Grab Withdraw" at bounding box center [210, 85] width 45 height 12
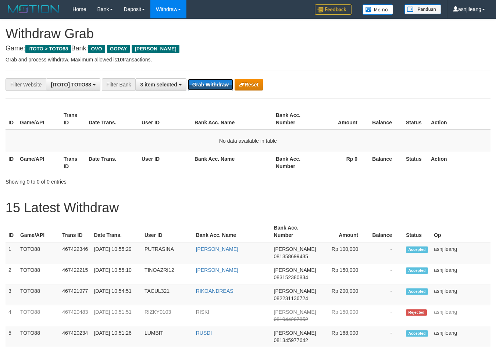
click at [217, 83] on button "Grab Withdraw" at bounding box center [210, 85] width 45 height 12
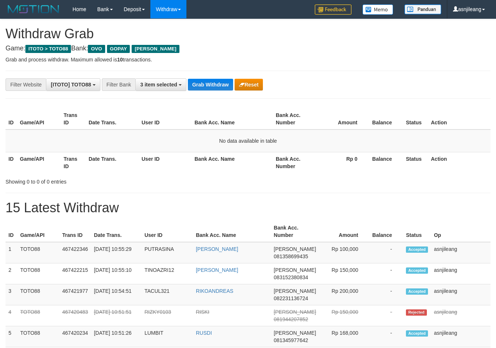
click at [217, 83] on button "Grab Withdraw" at bounding box center [210, 85] width 45 height 12
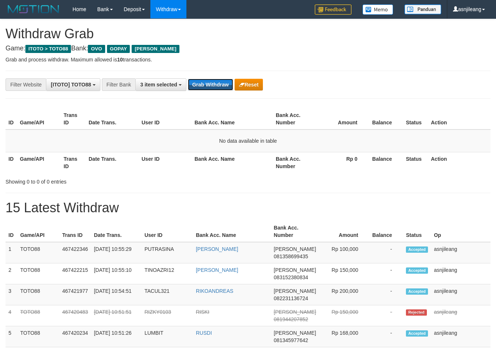
click at [217, 83] on button "Grab Withdraw" at bounding box center [210, 85] width 45 height 12
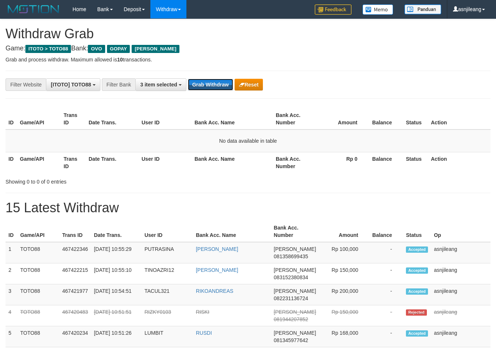
click at [217, 83] on button "Grab Withdraw" at bounding box center [210, 85] width 45 height 12
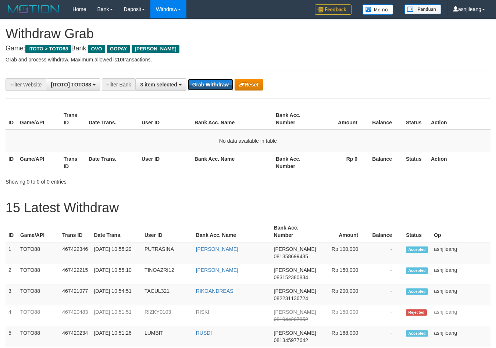
click at [217, 83] on button "Grab Withdraw" at bounding box center [210, 85] width 45 height 12
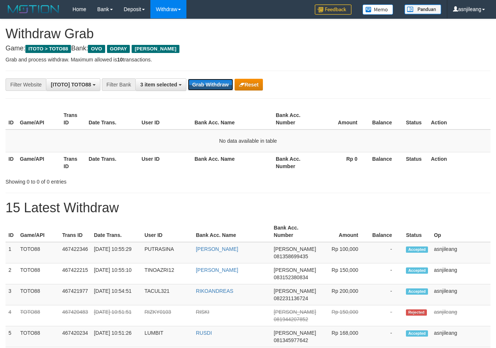
click at [217, 83] on button "Grab Withdraw" at bounding box center [210, 85] width 45 height 12
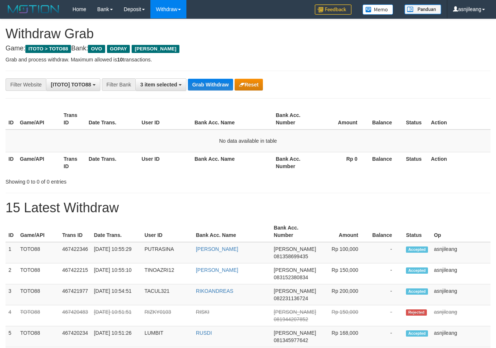
scroll to position [107, 0]
click at [217, 83] on button "Grab Withdraw" at bounding box center [210, 85] width 45 height 12
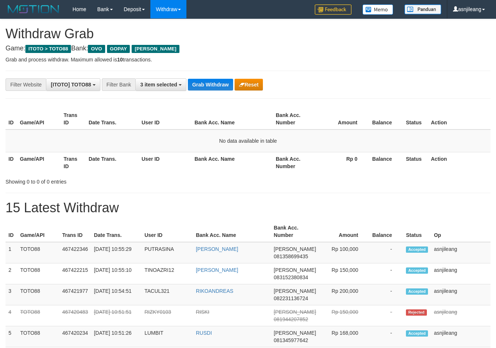
click at [217, 83] on button "Grab Withdraw" at bounding box center [210, 85] width 45 height 12
click at [216, 87] on button "Grab Withdraw" at bounding box center [210, 85] width 45 height 12
click at [215, 87] on button "Grab Withdraw" at bounding box center [210, 85] width 45 height 12
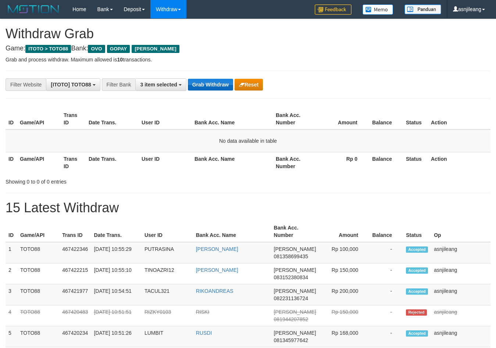
click at [219, 83] on button "Grab Withdraw" at bounding box center [210, 85] width 45 height 12
drag, startPoint x: 215, startPoint y: 75, endPoint x: 213, endPoint y: 82, distance: 6.9
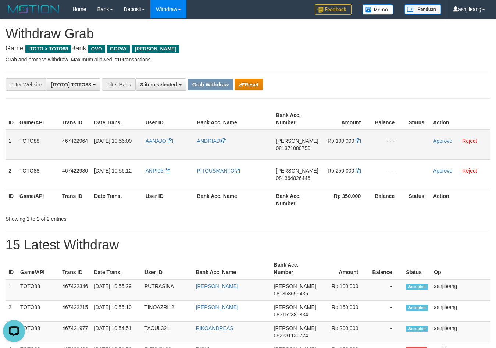
click at [290, 153] on td "DANA 081371080756" at bounding box center [297, 144] width 48 height 30
copy span "081371080756"
click at [358, 141] on icon at bounding box center [358, 140] width 5 height 5
copy span "081371080756"
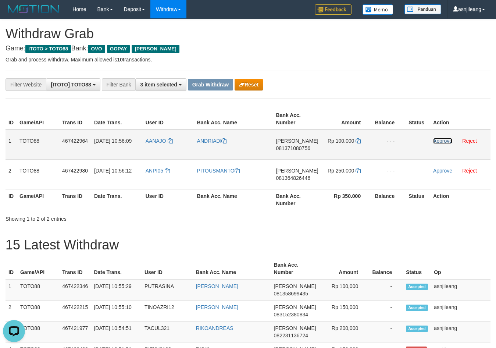
click at [445, 143] on link "Approve" at bounding box center [442, 141] width 19 height 6
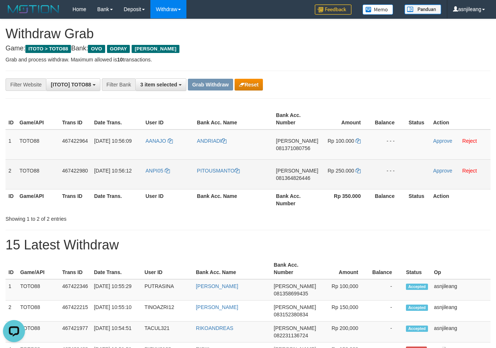
click at [285, 189] on td "DANA 081364826446" at bounding box center [297, 174] width 48 height 30
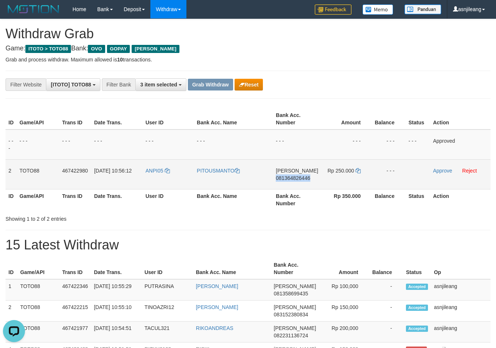
click at [285, 189] on td "DANA 081364826446" at bounding box center [297, 174] width 48 height 30
copy span "081364826446"
click at [358, 170] on icon at bounding box center [358, 170] width 5 height 5
copy span "081364826446"
click at [445, 171] on link "Approve" at bounding box center [442, 171] width 19 height 6
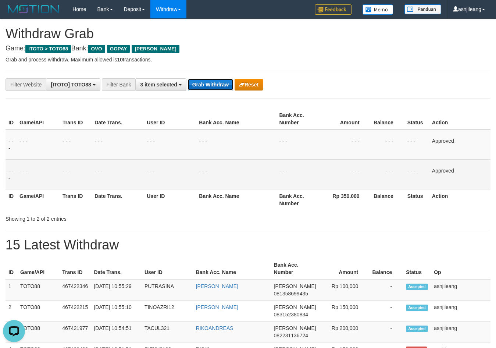
click at [218, 83] on button "Grab Withdraw" at bounding box center [210, 85] width 45 height 12
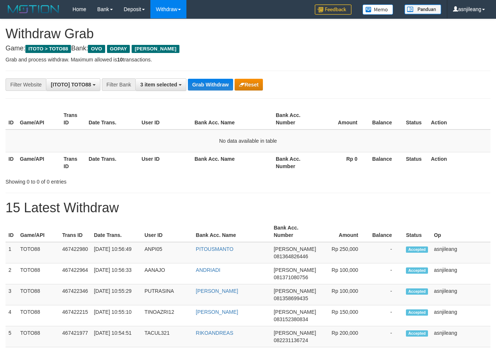
scroll to position [107, 0]
click at [218, 83] on button "Grab Withdraw" at bounding box center [210, 85] width 45 height 12
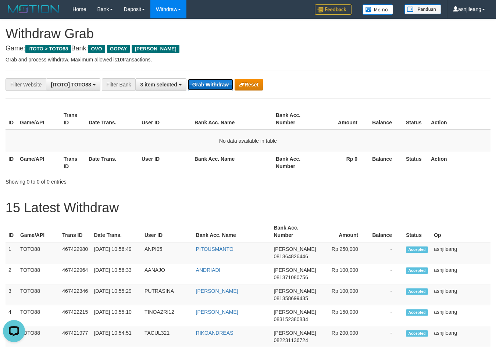
click at [223, 82] on button "Grab Withdraw" at bounding box center [210, 85] width 45 height 12
click at [223, 84] on button "Grab Withdraw" at bounding box center [210, 85] width 45 height 12
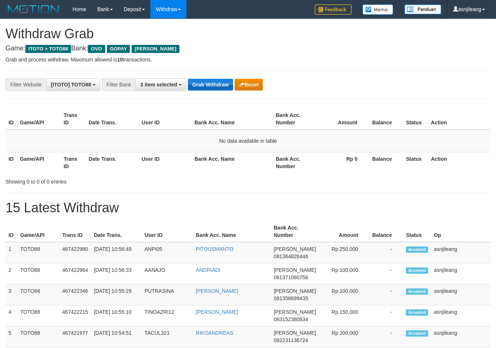
click at [224, 84] on button "Grab Withdraw" at bounding box center [210, 85] width 45 height 12
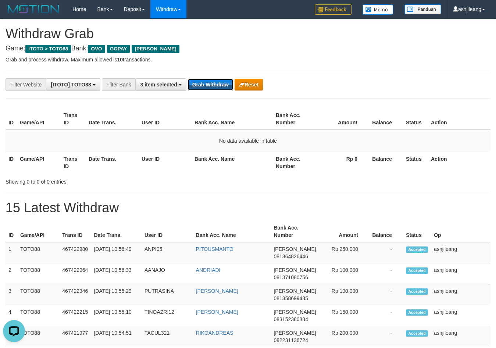
click at [224, 84] on button "Grab Withdraw" at bounding box center [210, 85] width 45 height 12
click at [225, 80] on button "Grab Withdraw" at bounding box center [210, 85] width 45 height 12
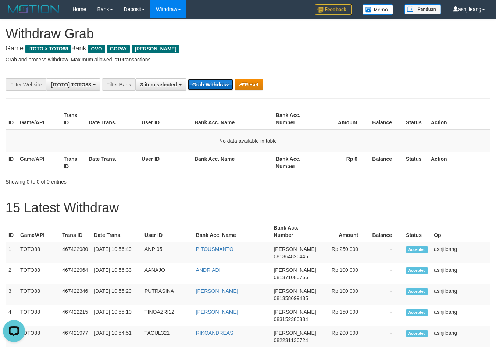
scroll to position [0, 0]
click at [225, 82] on button "Grab Withdraw" at bounding box center [210, 85] width 45 height 12
click at [219, 84] on button "Grab Withdraw" at bounding box center [210, 85] width 45 height 12
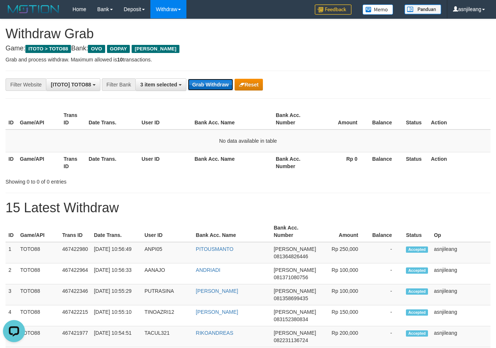
click at [219, 84] on button "Grab Withdraw" at bounding box center [210, 85] width 45 height 12
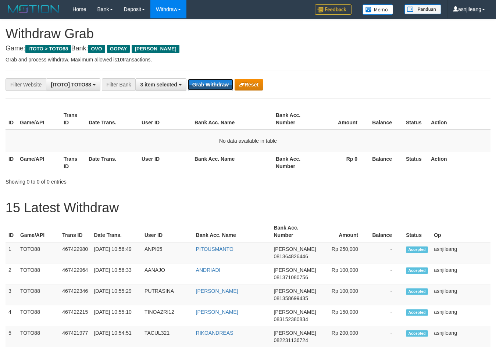
click at [219, 84] on button "Grab Withdraw" at bounding box center [210, 85] width 45 height 12
click at [278, 35] on h1 "Withdraw Grab" at bounding box center [248, 33] width 485 height 15
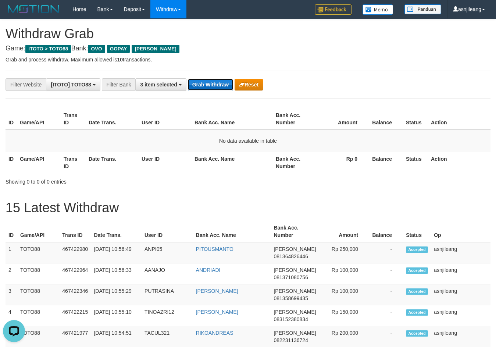
click at [215, 87] on button "Grab Withdraw" at bounding box center [210, 85] width 45 height 12
click at [215, 85] on button "Grab Withdraw" at bounding box center [210, 85] width 45 height 12
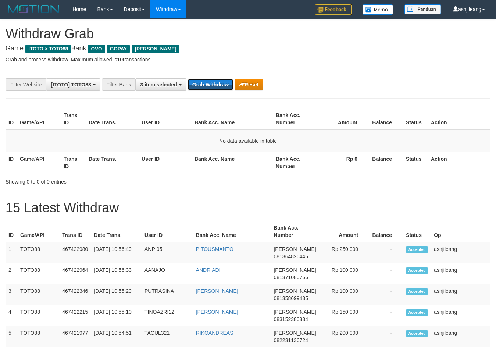
click at [215, 85] on button "Grab Withdraw" at bounding box center [210, 85] width 45 height 12
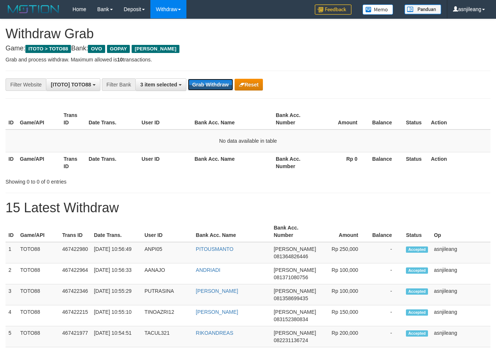
click at [215, 85] on button "Grab Withdraw" at bounding box center [210, 85] width 45 height 12
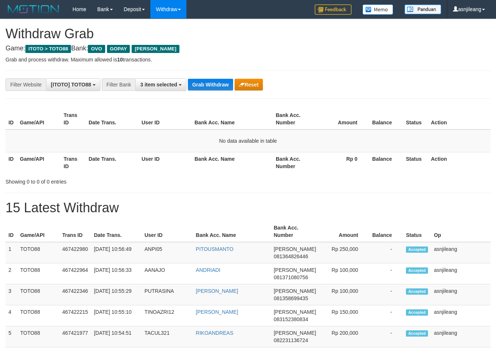
scroll to position [107, 0]
click at [217, 85] on button "Grab Withdraw" at bounding box center [210, 85] width 45 height 12
click at [219, 84] on button "Grab Withdraw" at bounding box center [210, 85] width 45 height 12
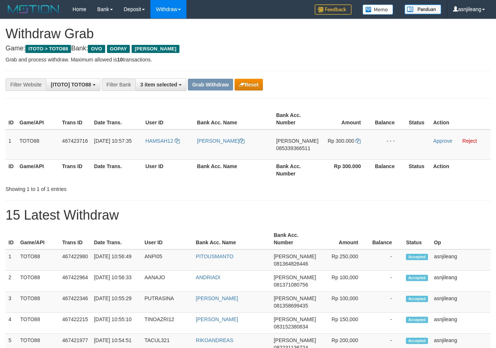
scroll to position [107, 0]
click at [308, 156] on td "[PERSON_NAME] 085339366511" at bounding box center [297, 144] width 48 height 30
click at [308, 156] on td "DANA 085339366511" at bounding box center [297, 144] width 48 height 30
copy span "085339366511"
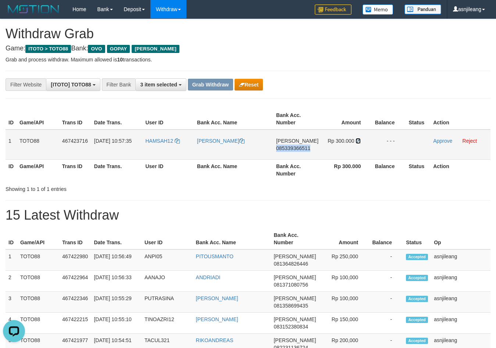
click at [357, 141] on icon at bounding box center [358, 140] width 5 height 5
copy span "085339366511"
click at [440, 142] on link "Approve" at bounding box center [442, 141] width 19 height 6
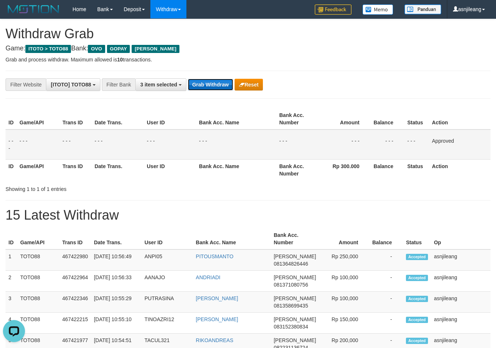
click at [194, 86] on button "Grab Withdraw" at bounding box center [210, 85] width 45 height 12
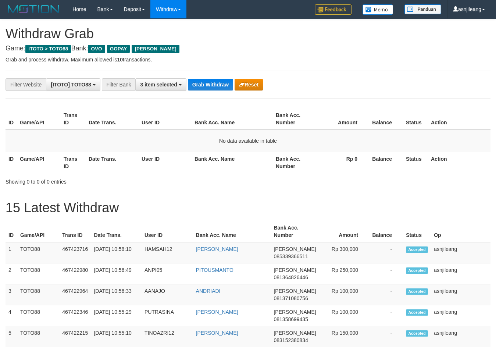
click at [210, 85] on button "Grab Withdraw" at bounding box center [210, 85] width 45 height 12
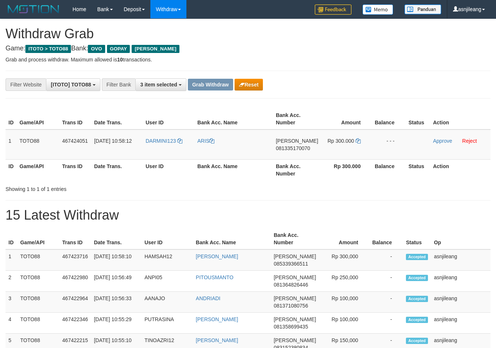
scroll to position [107, 0]
click at [293, 158] on td "DANA 081335170070" at bounding box center [297, 144] width 48 height 30
copy span "081335170070"
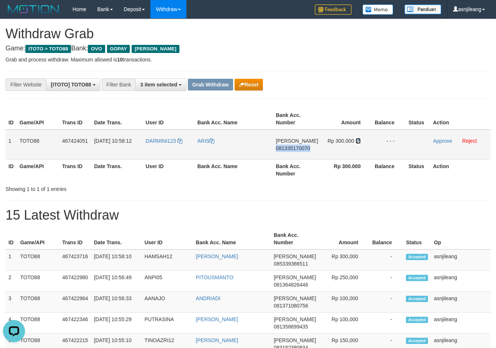
click at [356, 139] on icon at bounding box center [358, 140] width 5 height 5
copy span "081335170070"
click at [443, 143] on link "Approve" at bounding box center [442, 141] width 19 height 6
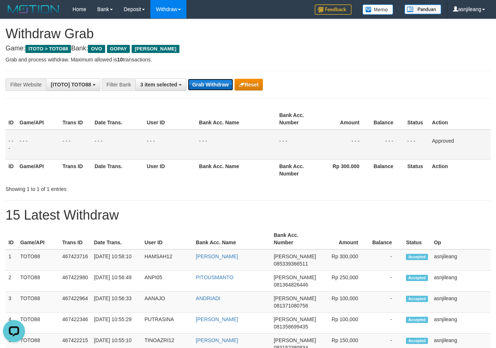
click at [210, 82] on button "Grab Withdraw" at bounding box center [210, 85] width 45 height 12
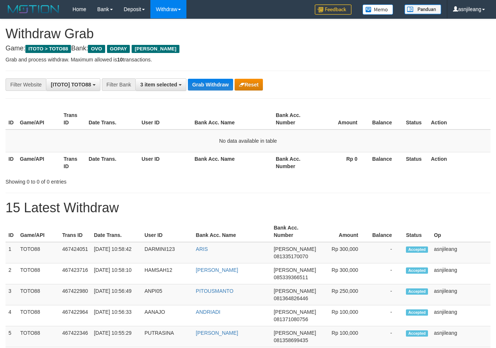
scroll to position [107, 0]
click at [212, 82] on button "Grab Withdraw" at bounding box center [210, 85] width 45 height 12
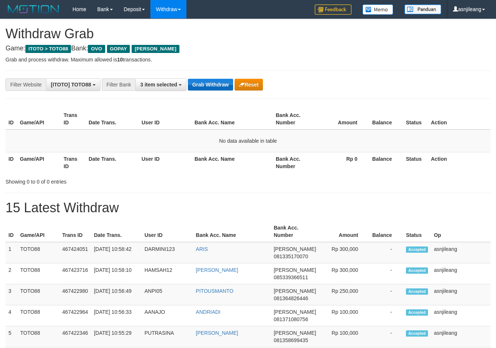
scroll to position [107, 0]
click at [213, 82] on button "Grab Withdraw" at bounding box center [210, 85] width 45 height 12
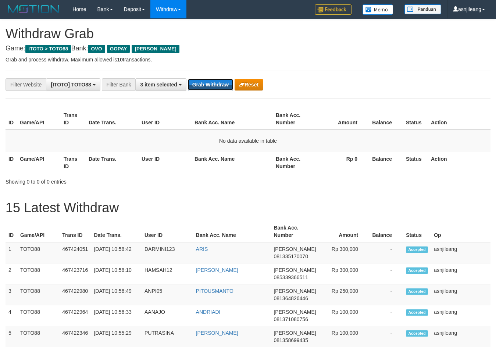
click at [213, 82] on button "Grab Withdraw" at bounding box center [210, 85] width 45 height 12
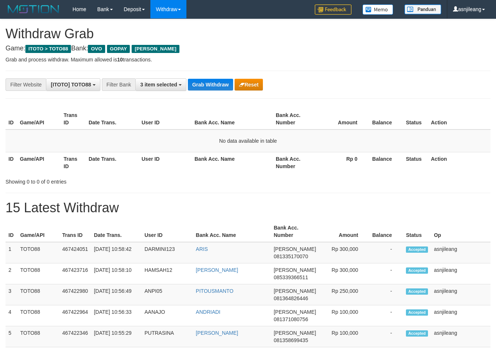
scroll to position [107, 0]
click at [213, 82] on button "Grab Withdraw" at bounding box center [210, 85] width 45 height 12
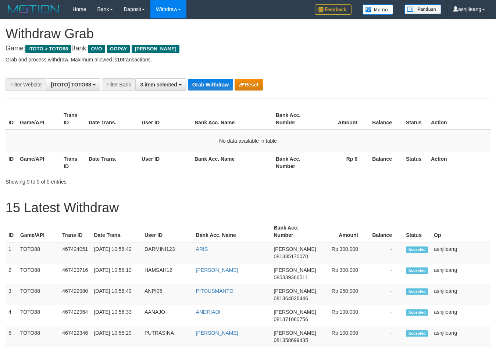
scroll to position [107, 0]
click at [213, 82] on button "Grab Withdraw" at bounding box center [210, 85] width 45 height 12
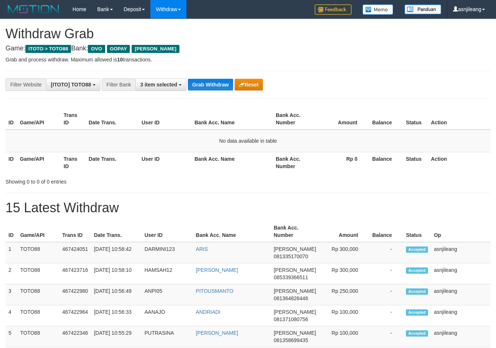
click at [213, 82] on button "Grab Withdraw" at bounding box center [210, 85] width 45 height 12
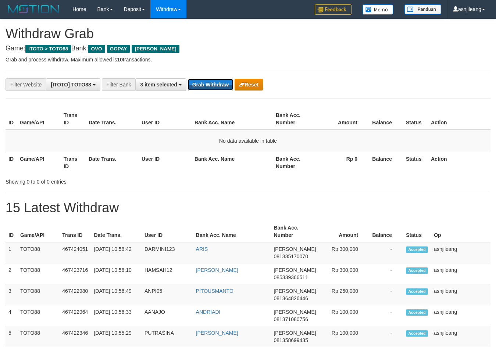
click at [213, 82] on button "Grab Withdraw" at bounding box center [210, 85] width 45 height 12
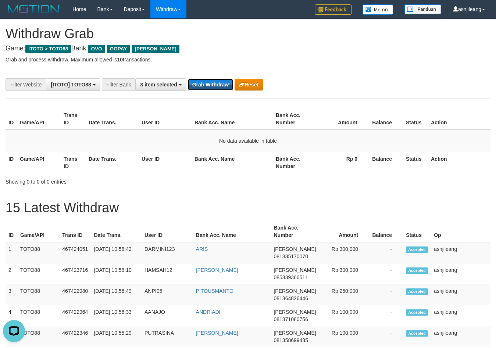
click at [213, 82] on button "Grab Withdraw" at bounding box center [210, 85] width 45 height 12
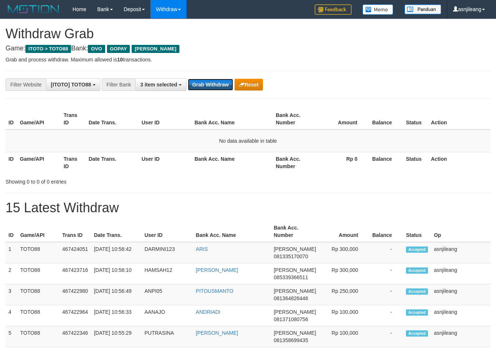
click at [213, 82] on button "Grab Withdraw" at bounding box center [210, 85] width 45 height 12
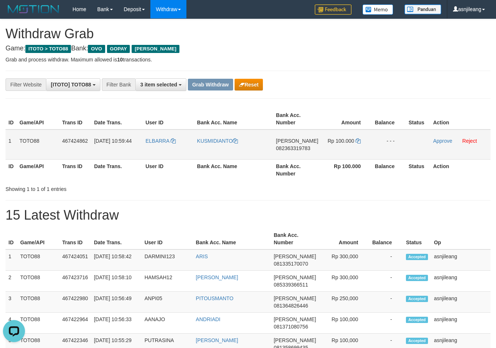
click at [291, 151] on td "DANA 082363319783" at bounding box center [297, 144] width 48 height 30
copy span "082363319783"
drag, startPoint x: 359, startPoint y: 142, endPoint x: 358, endPoint y: 132, distance: 9.3
click at [359, 141] on icon at bounding box center [358, 140] width 5 height 5
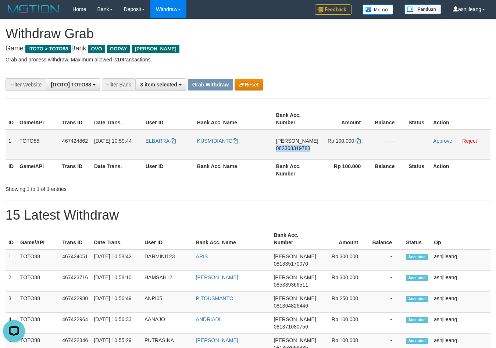
copy span "082363319783"
click at [448, 141] on link "Approve" at bounding box center [442, 141] width 19 height 6
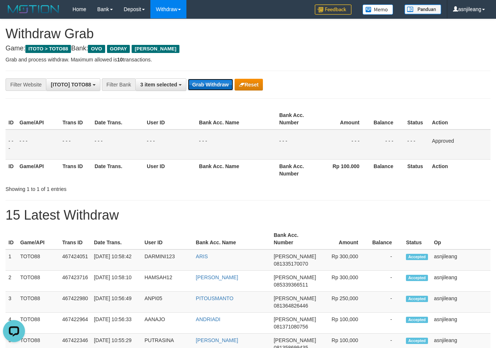
click at [225, 86] on button "Grab Withdraw" at bounding box center [210, 85] width 45 height 12
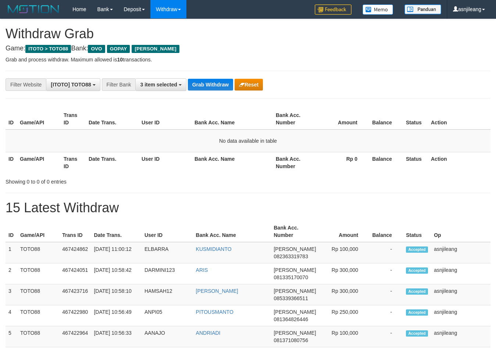
scroll to position [107, 0]
click at [225, 85] on button "Grab Withdraw" at bounding box center [210, 85] width 45 height 12
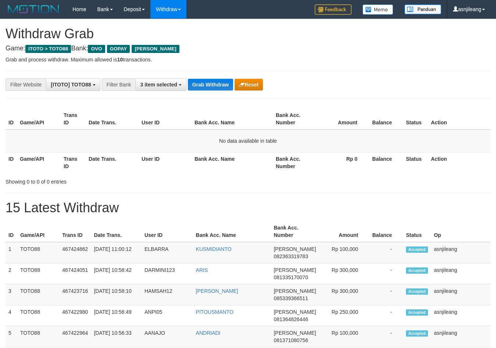
scroll to position [107, 0]
click at [225, 85] on button "Grab Withdraw" at bounding box center [210, 85] width 45 height 12
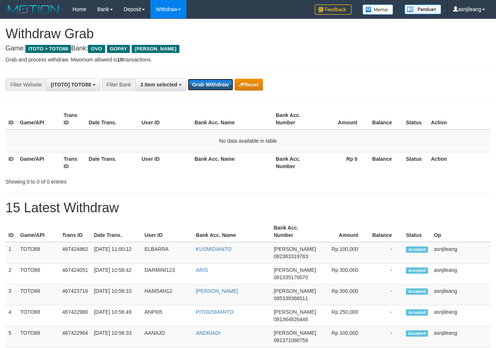
scroll to position [107, 0]
click at [225, 85] on button "Grab Withdraw" at bounding box center [210, 85] width 45 height 12
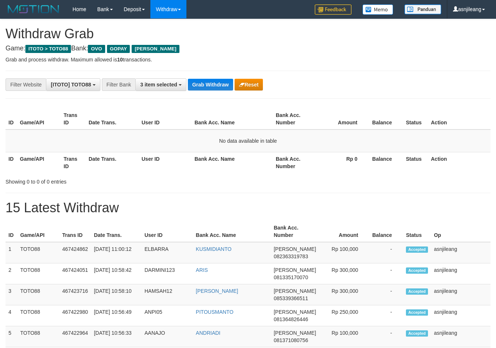
click at [225, 85] on button "Grab Withdraw" at bounding box center [210, 85] width 45 height 12
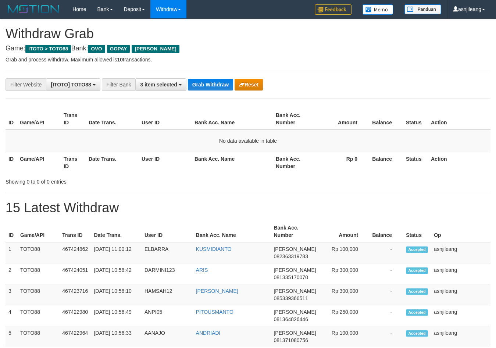
click at [225, 85] on button "Grab Withdraw" at bounding box center [210, 85] width 45 height 12
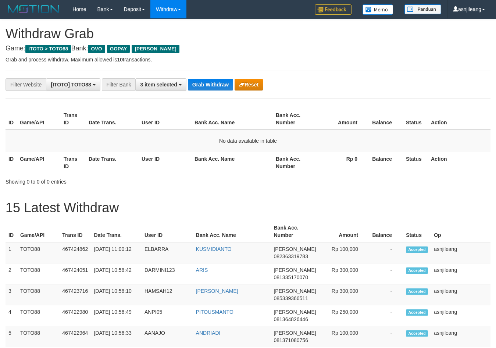
scroll to position [107, 0]
click at [225, 85] on button "Grab Withdraw" at bounding box center [210, 85] width 45 height 12
click at [234, 83] on div "Grab Withdraw Reset" at bounding box center [225, 85] width 75 height 12
click at [223, 88] on button "Grab Withdraw" at bounding box center [210, 85] width 45 height 12
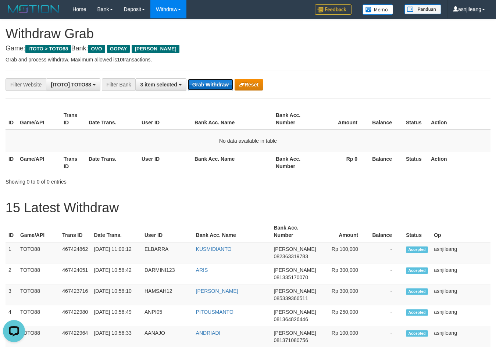
click at [223, 88] on button "Grab Withdraw" at bounding box center [210, 85] width 45 height 12
click at [213, 90] on button "Grab Withdraw" at bounding box center [210, 85] width 45 height 12
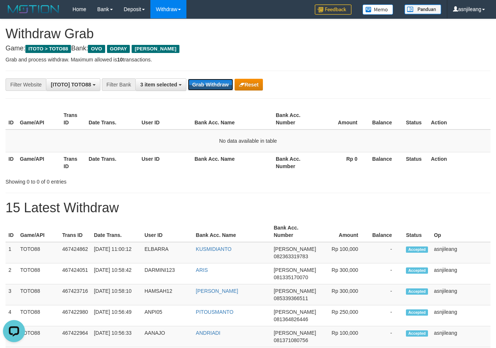
click at [213, 90] on button "Grab Withdraw" at bounding box center [210, 85] width 45 height 12
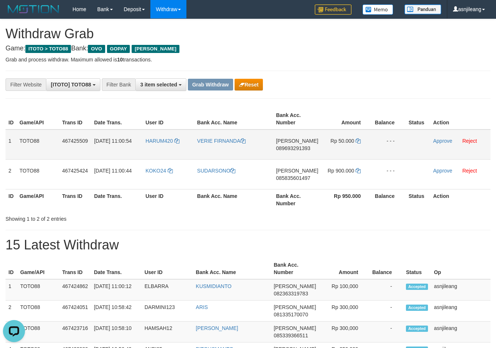
click at [300, 154] on td "DANA 089693291393" at bounding box center [297, 144] width 48 height 30
copy span "089693291393"
click at [356, 142] on icon at bounding box center [358, 140] width 5 height 5
copy span "089693291393"
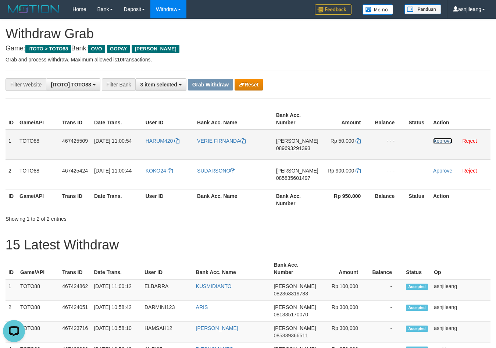
click at [444, 143] on link "Approve" at bounding box center [442, 141] width 19 height 6
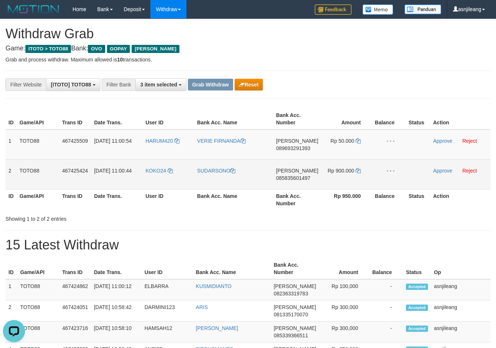
click at [304, 185] on td "DANA 085835601497" at bounding box center [297, 174] width 48 height 30
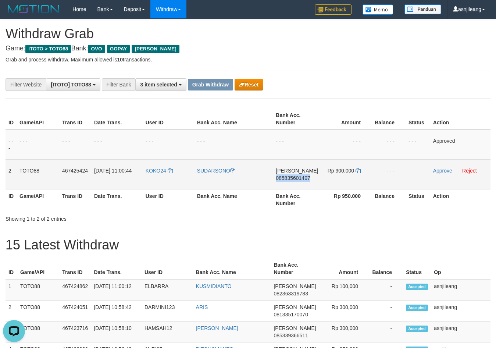
click at [304, 185] on td "DANA 085835601497" at bounding box center [297, 174] width 48 height 30
copy span "085835601497"
click at [356, 171] on icon at bounding box center [358, 170] width 5 height 5
copy span "085835601497"
click at [440, 170] on link "Approve" at bounding box center [442, 171] width 19 height 6
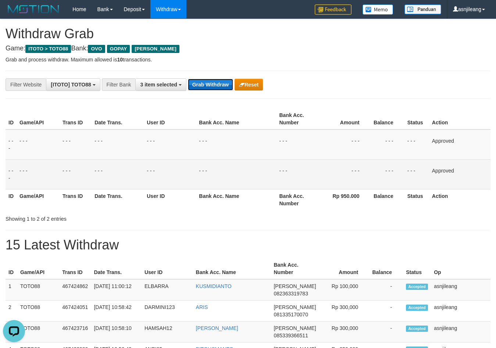
click at [219, 82] on button "Grab Withdraw" at bounding box center [210, 85] width 45 height 12
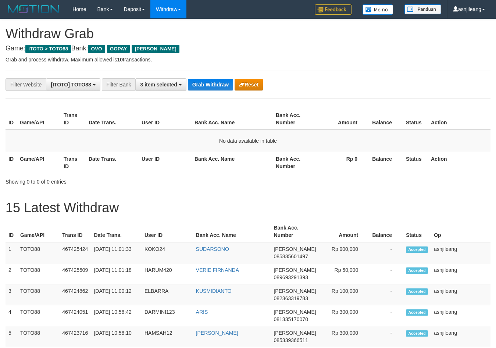
click at [219, 82] on button "Grab Withdraw" at bounding box center [210, 85] width 45 height 12
click at [218, 82] on button "Grab Withdraw" at bounding box center [210, 85] width 45 height 12
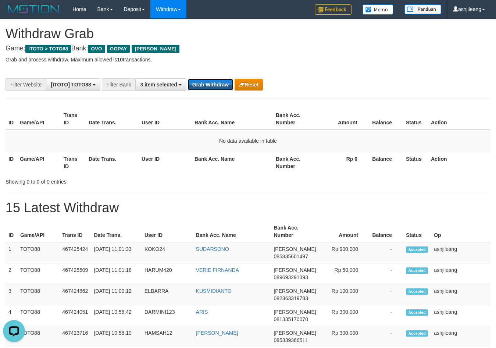
click at [218, 82] on button "Grab Withdraw" at bounding box center [210, 85] width 45 height 12
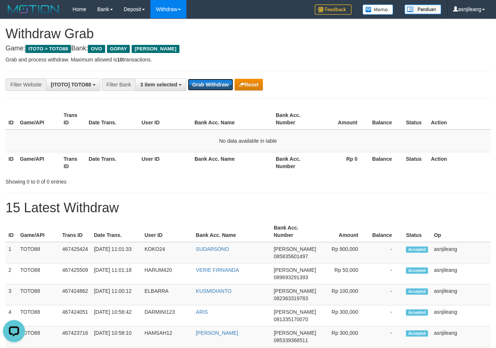
click at [218, 82] on button "Grab Withdraw" at bounding box center [210, 85] width 45 height 12
click at [214, 82] on button "Grab Withdraw" at bounding box center [210, 85] width 45 height 12
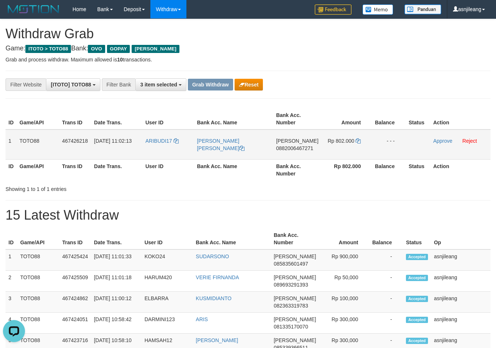
click at [310, 150] on span "0882006467271" at bounding box center [294, 148] width 37 height 6
copy span "0882006467271"
click at [356, 141] on icon at bounding box center [358, 140] width 5 height 5
click at [444, 141] on link "Approve" at bounding box center [442, 141] width 19 height 6
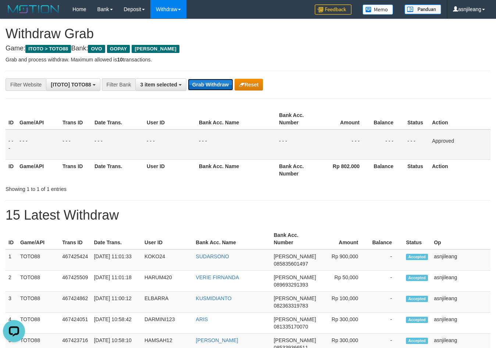
click at [232, 85] on button "Grab Withdraw" at bounding box center [210, 85] width 45 height 12
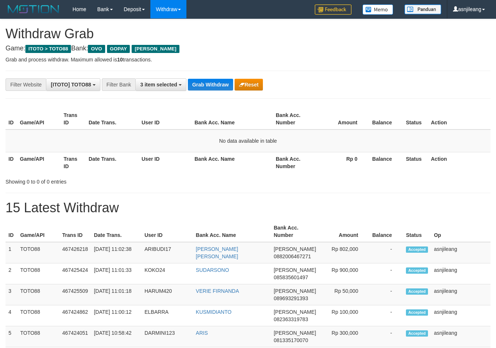
scroll to position [107, 0]
click at [213, 83] on button "Grab Withdraw" at bounding box center [210, 85] width 45 height 12
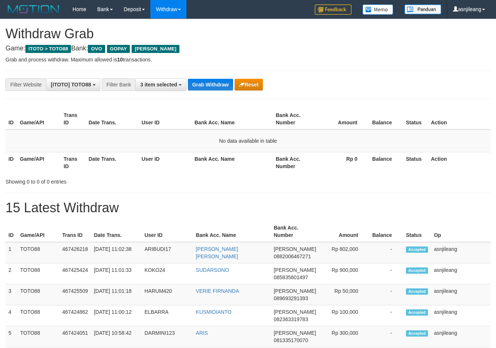
scroll to position [107, 0]
click at [213, 83] on button "Grab Withdraw" at bounding box center [210, 85] width 45 height 12
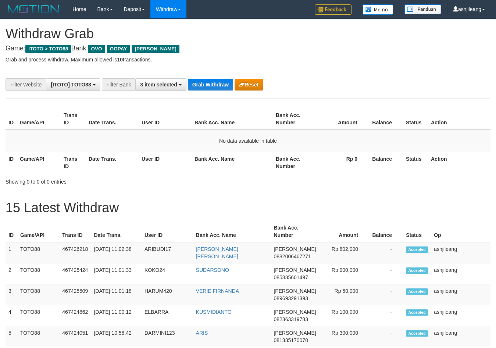
scroll to position [107, 0]
click at [213, 83] on button "Grab Withdraw" at bounding box center [210, 85] width 45 height 12
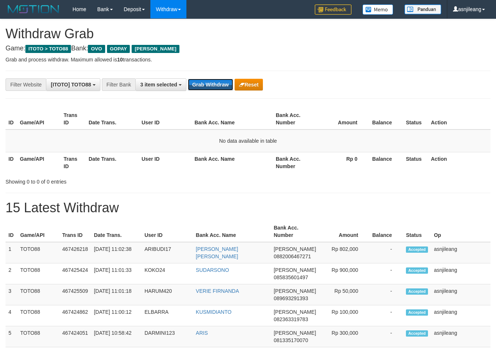
click at [213, 83] on button "Grab Withdraw" at bounding box center [210, 85] width 45 height 12
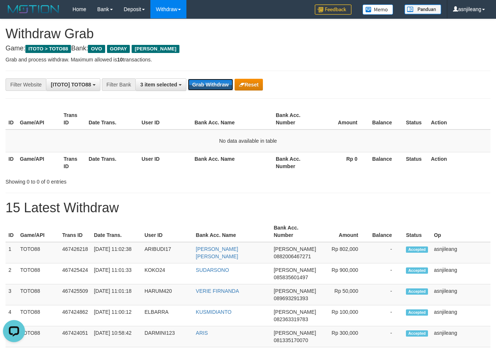
click at [213, 83] on button "Grab Withdraw" at bounding box center [210, 85] width 45 height 12
click at [212, 83] on button "Grab Withdraw" at bounding box center [210, 85] width 45 height 12
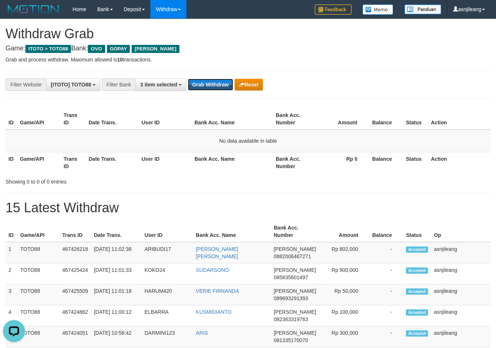
click at [212, 83] on button "Grab Withdraw" at bounding box center [210, 85] width 45 height 12
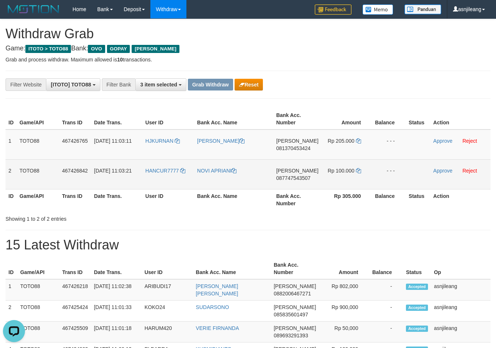
click at [298, 160] on td "DANA 087747543507" at bounding box center [297, 174] width 48 height 30
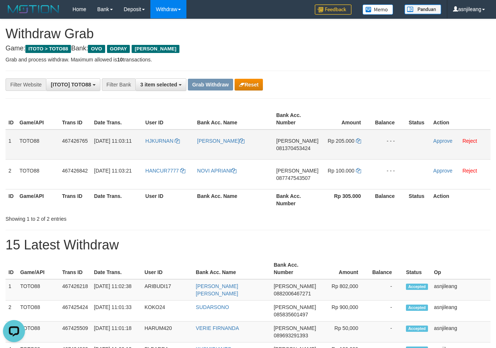
click at [299, 157] on td "DANA 081370453424" at bounding box center [297, 144] width 48 height 30
copy span "081370453424"
click at [358, 142] on icon at bounding box center [358, 140] width 5 height 5
copy span "081370453424"
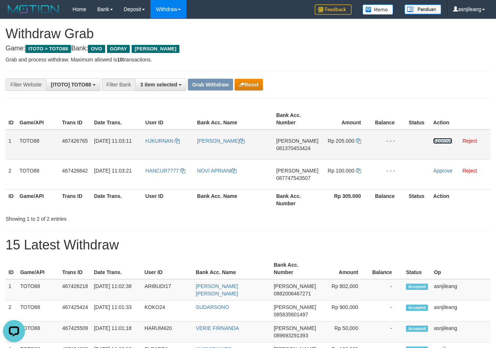
click at [440, 139] on link "Approve" at bounding box center [442, 141] width 19 height 6
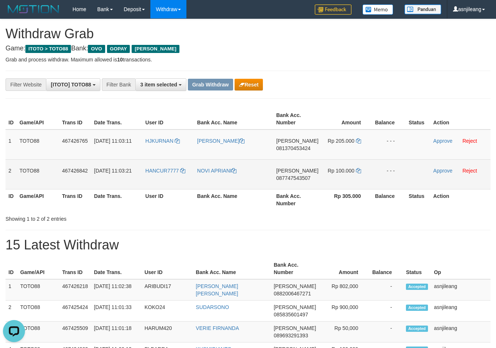
click at [317, 186] on td "DANA 087747543507" at bounding box center [297, 174] width 48 height 30
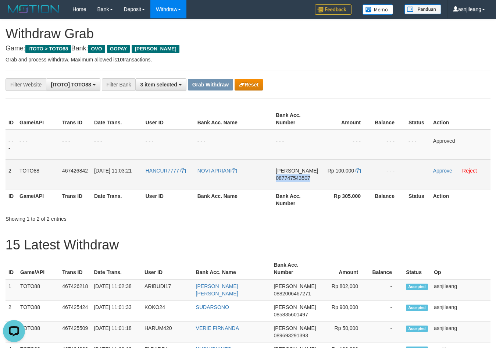
copy span "087747543507"
click at [359, 171] on icon at bounding box center [358, 170] width 5 height 5
copy span "087747543507"
click at [438, 174] on td "Approve Reject" at bounding box center [460, 174] width 60 height 30
click at [441, 171] on link "Approve" at bounding box center [442, 171] width 19 height 6
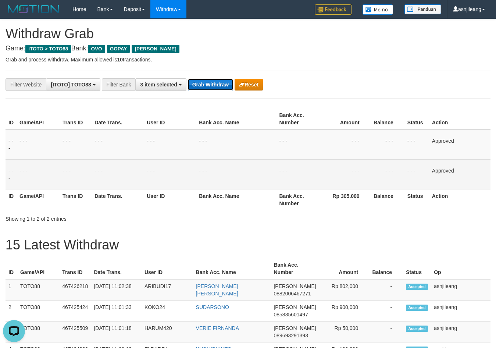
click at [214, 83] on button "Grab Withdraw" at bounding box center [210, 85] width 45 height 12
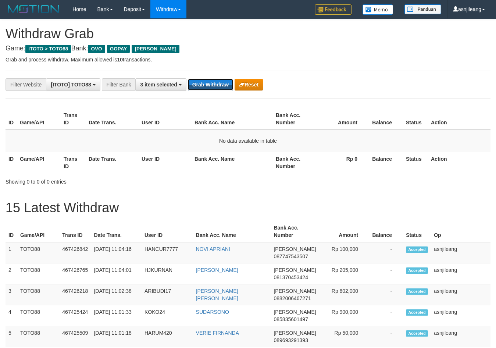
scroll to position [107, 0]
click at [212, 82] on button "Grab Withdraw" at bounding box center [210, 85] width 45 height 12
click at [217, 86] on button "Grab Withdraw" at bounding box center [210, 85] width 45 height 12
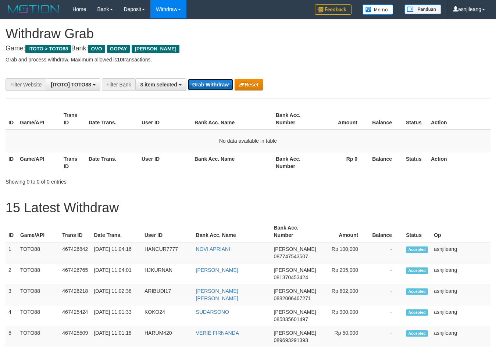
click at [217, 86] on button "Grab Withdraw" at bounding box center [210, 85] width 45 height 12
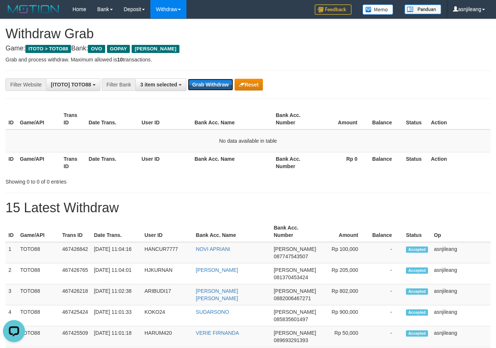
click at [217, 86] on button "Grab Withdraw" at bounding box center [210, 85] width 45 height 12
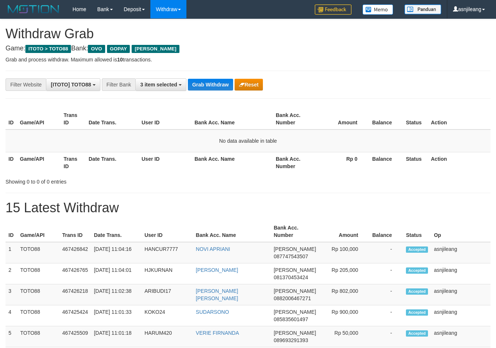
scroll to position [107, 0]
click at [217, 86] on button "Grab Withdraw" at bounding box center [210, 85] width 45 height 12
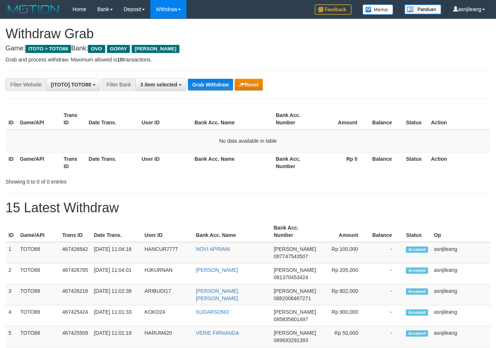
scroll to position [107, 0]
click at [221, 83] on button "Grab Withdraw" at bounding box center [210, 85] width 45 height 12
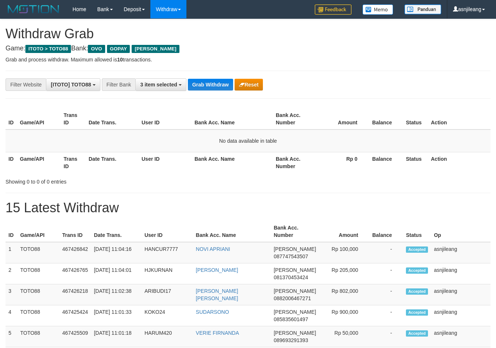
click at [218, 85] on button "Grab Withdraw" at bounding box center [210, 85] width 45 height 12
click at [214, 85] on button "Grab Withdraw" at bounding box center [210, 85] width 45 height 12
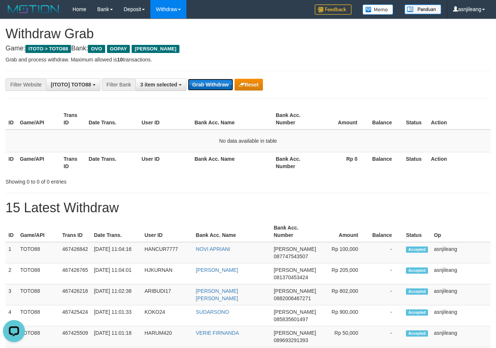
click at [214, 85] on button "Grab Withdraw" at bounding box center [210, 85] width 45 height 12
click at [210, 84] on button "Grab Withdraw" at bounding box center [210, 85] width 45 height 12
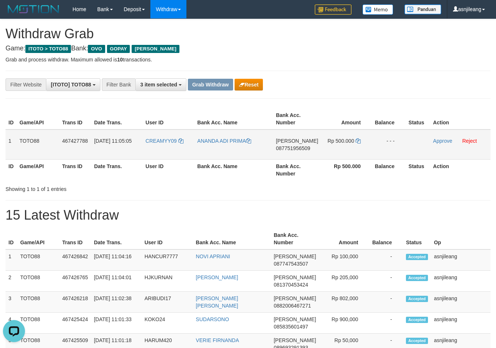
click at [310, 154] on td "DANA 087751956509" at bounding box center [297, 144] width 48 height 30
copy span "087751956509"
click at [359, 142] on icon at bounding box center [358, 140] width 5 height 5
copy span "087751956509"
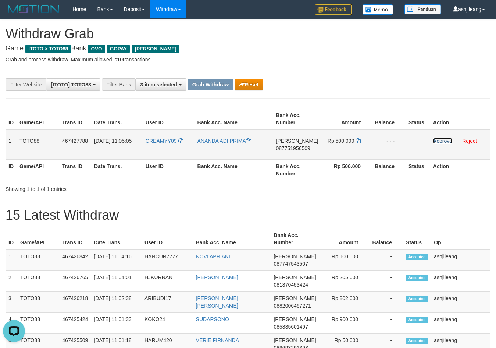
click at [436, 141] on link "Approve" at bounding box center [442, 141] width 19 height 6
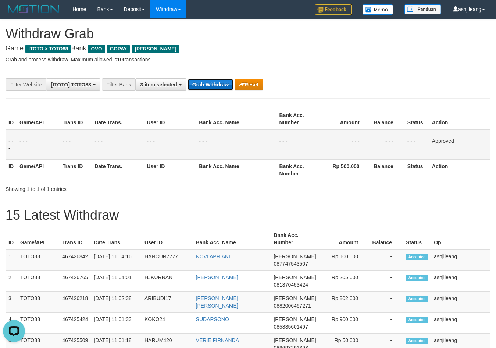
click at [220, 86] on button "Grab Withdraw" at bounding box center [210, 85] width 45 height 12
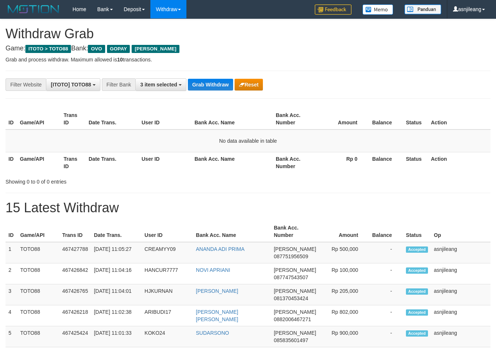
click at [220, 84] on button "Grab Withdraw" at bounding box center [210, 85] width 45 height 12
click at [223, 84] on button "Grab Withdraw" at bounding box center [210, 85] width 45 height 12
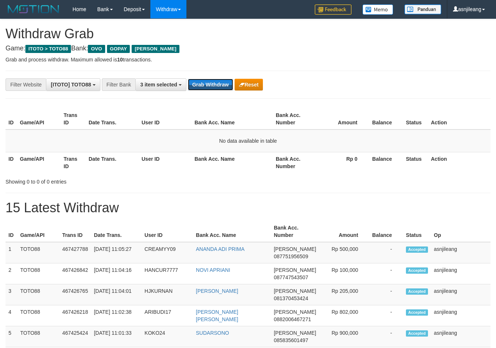
click at [223, 84] on button "Grab Withdraw" at bounding box center [210, 85] width 45 height 12
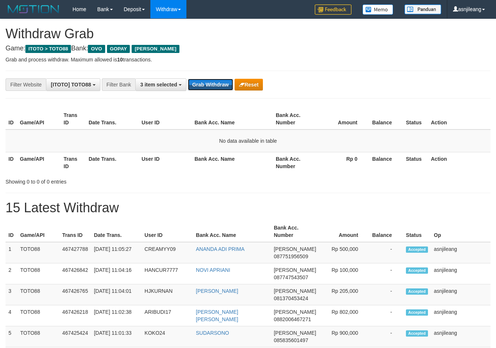
click at [223, 84] on button "Grab Withdraw" at bounding box center [210, 85] width 45 height 12
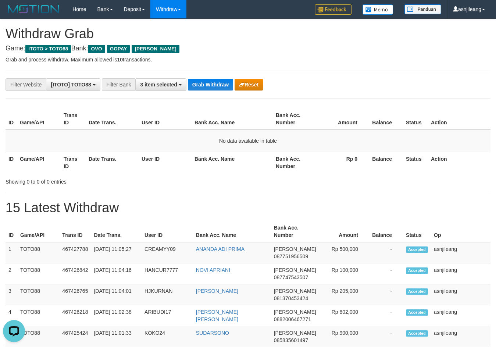
click at [223, 84] on button "Grab Withdraw" at bounding box center [210, 85] width 45 height 12
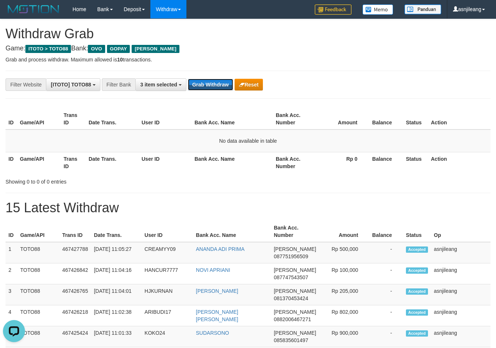
scroll to position [0, 0]
click at [223, 84] on button "Grab Withdraw" at bounding box center [210, 85] width 45 height 12
click at [222, 86] on button "Grab Withdraw" at bounding box center [210, 85] width 45 height 12
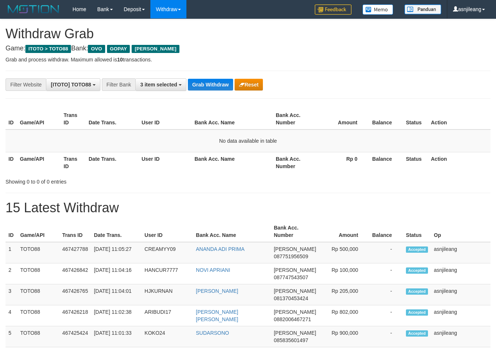
scroll to position [107, 0]
click at [222, 86] on button "Grab Withdraw" at bounding box center [210, 85] width 45 height 12
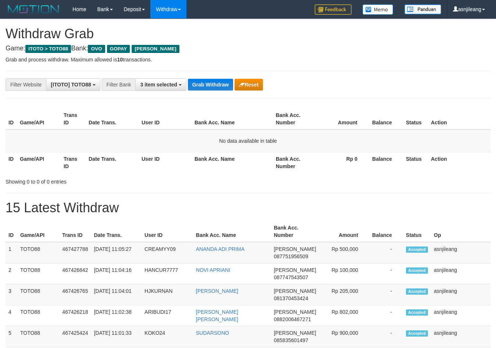
scroll to position [107, 0]
click at [222, 86] on button "Grab Withdraw" at bounding box center [210, 85] width 45 height 12
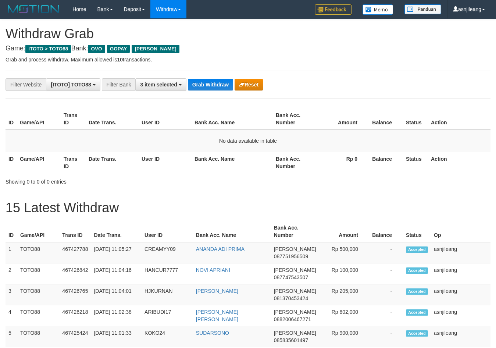
scroll to position [107, 0]
click at [222, 86] on button "Grab Withdraw" at bounding box center [210, 85] width 45 height 12
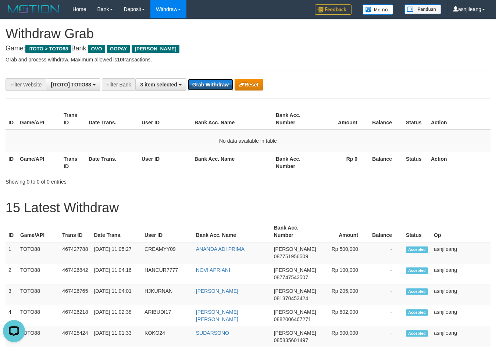
scroll to position [0, 0]
click at [222, 86] on button "Grab Withdraw" at bounding box center [210, 85] width 45 height 12
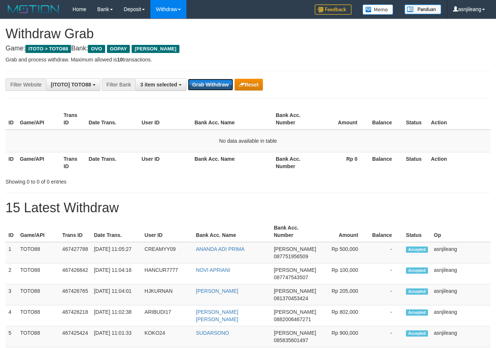
click at [222, 86] on button "Grab Withdraw" at bounding box center [210, 85] width 45 height 12
click at [217, 83] on button "Grab Withdraw" at bounding box center [210, 85] width 45 height 12
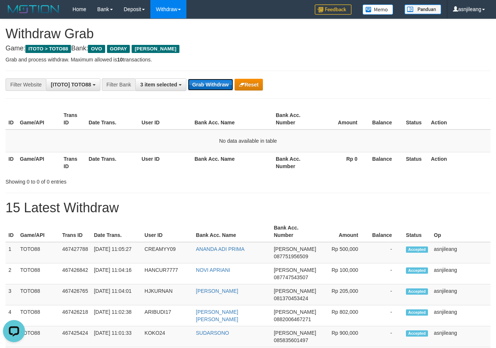
click at [217, 83] on button "Grab Withdraw" at bounding box center [210, 85] width 45 height 12
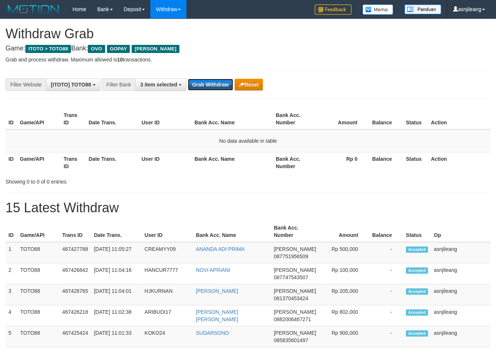
click at [217, 83] on button "Grab Withdraw" at bounding box center [210, 85] width 45 height 12
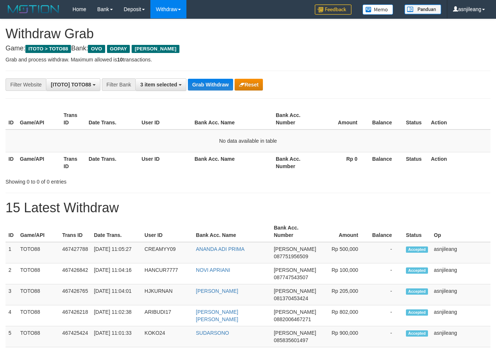
scroll to position [107, 0]
click at [217, 83] on button "Grab Withdraw" at bounding box center [210, 85] width 45 height 12
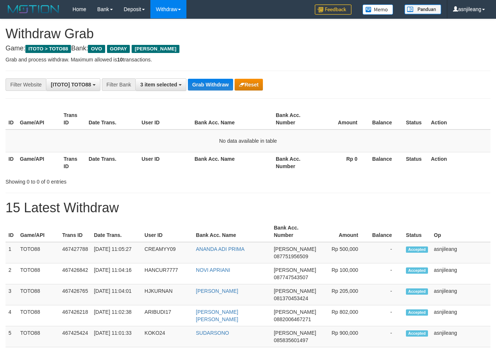
click at [217, 83] on button "Grab Withdraw" at bounding box center [210, 85] width 45 height 12
click at [218, 82] on button "Grab Withdraw" at bounding box center [210, 85] width 45 height 12
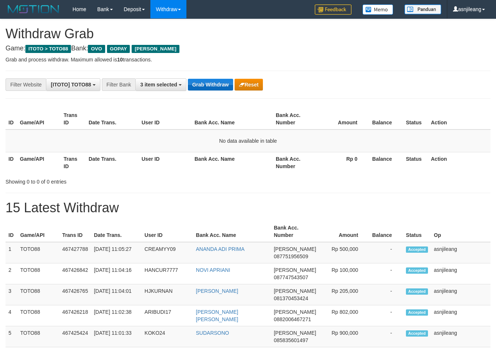
click at [218, 82] on button "Grab Withdraw" at bounding box center [210, 85] width 45 height 12
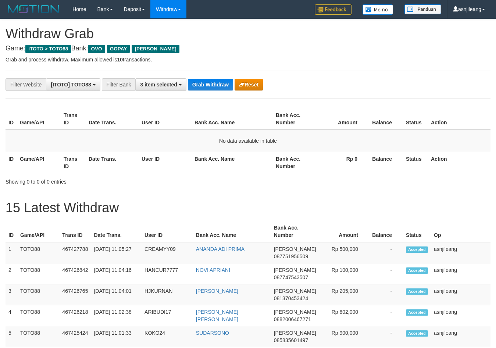
click at [218, 82] on button "Grab Withdraw" at bounding box center [210, 85] width 45 height 12
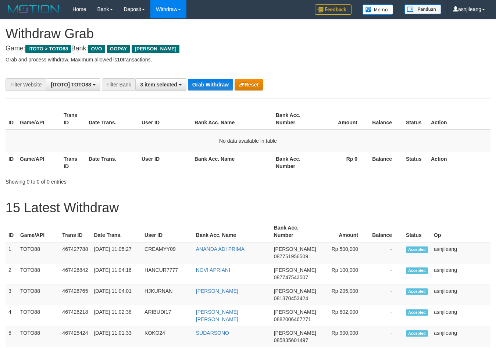
scroll to position [107, 0]
click at [218, 82] on button "Grab Withdraw" at bounding box center [210, 85] width 45 height 12
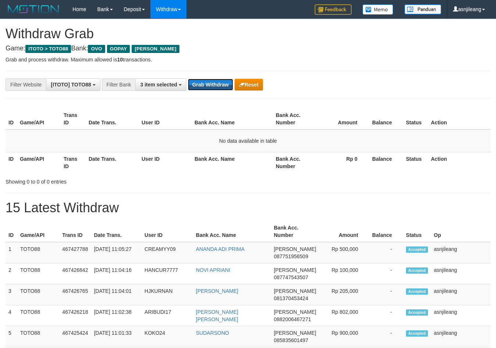
click at [218, 82] on button "Grab Withdraw" at bounding box center [210, 85] width 45 height 12
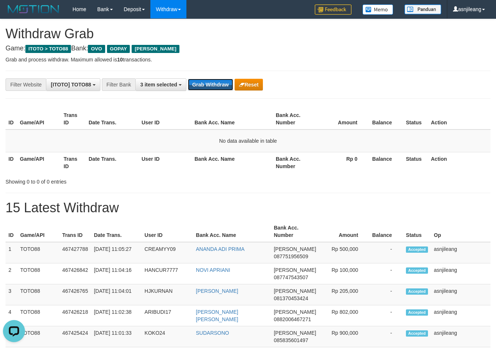
click at [218, 82] on button "Grab Withdraw" at bounding box center [210, 85] width 45 height 12
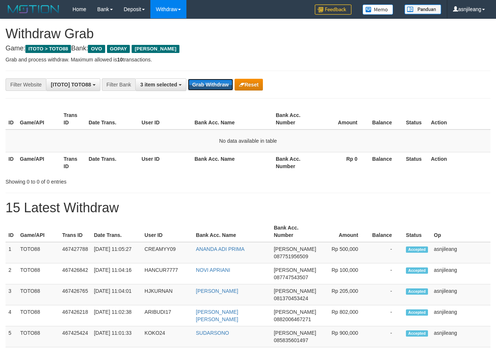
click at [218, 82] on button "Grab Withdraw" at bounding box center [210, 85] width 45 height 12
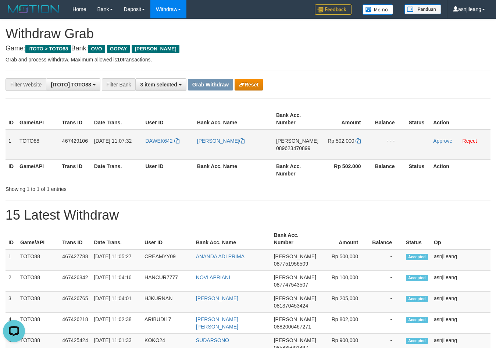
click at [309, 156] on td "DANA 089623470899" at bounding box center [297, 144] width 48 height 30
copy span "089623470899"
click at [360, 141] on td "Rp 502.000" at bounding box center [347, 144] width 50 height 30
click at [358, 141] on icon at bounding box center [358, 140] width 5 height 5
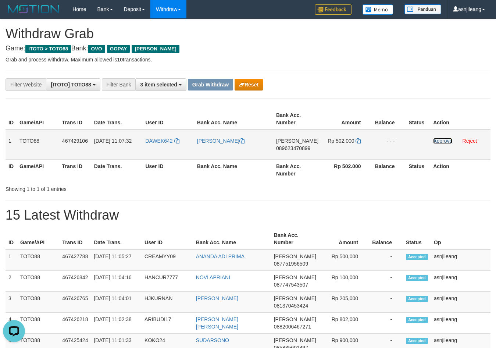
click at [436, 142] on link "Approve" at bounding box center [442, 141] width 19 height 6
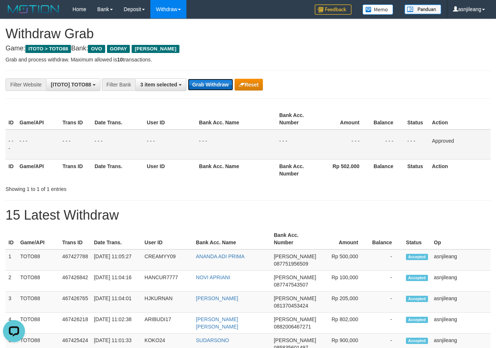
click at [221, 85] on button "Grab Withdraw" at bounding box center [210, 85] width 45 height 12
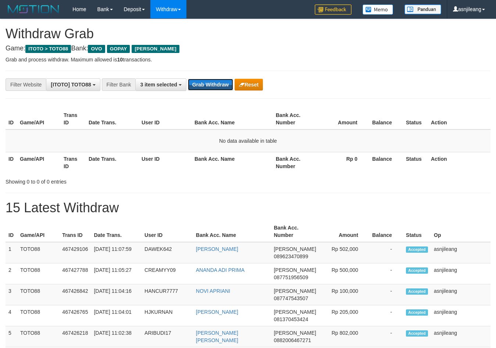
scroll to position [107, 0]
click at [221, 85] on button "Grab Withdraw" at bounding box center [210, 85] width 45 height 12
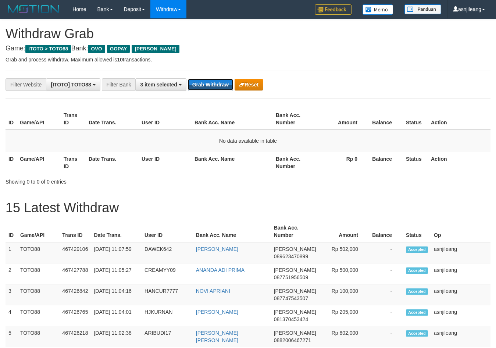
click at [221, 85] on button "Grab Withdraw" at bounding box center [210, 85] width 45 height 12
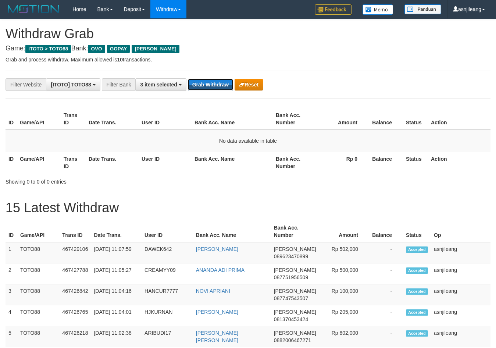
click at [221, 85] on button "Grab Withdraw" at bounding box center [210, 85] width 45 height 12
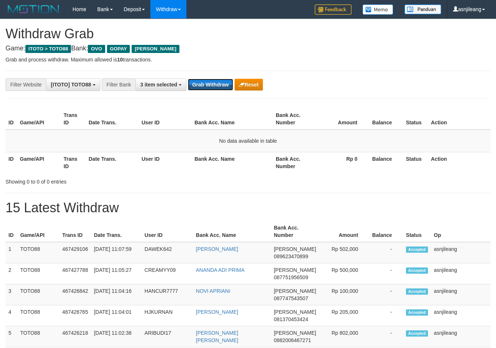
click at [221, 85] on button "Grab Withdraw" at bounding box center [210, 85] width 45 height 12
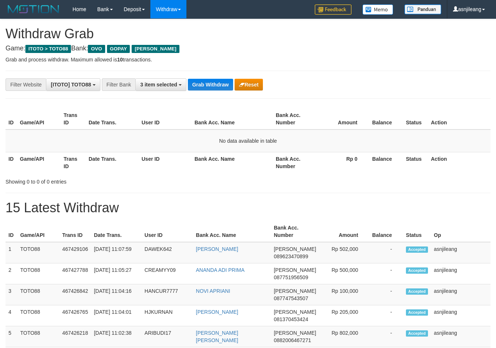
scroll to position [107, 0]
click at [221, 85] on button "Grab Withdraw" at bounding box center [210, 85] width 45 height 12
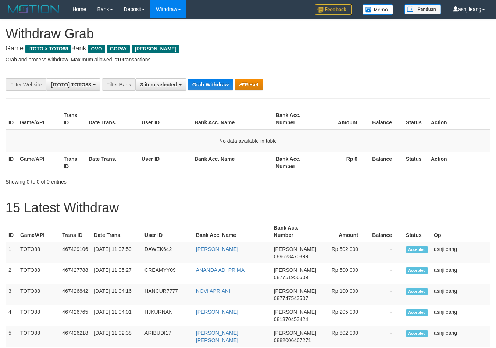
click at [221, 85] on button "Grab Withdraw" at bounding box center [210, 85] width 45 height 12
click at [222, 83] on button "Grab Withdraw" at bounding box center [210, 85] width 45 height 12
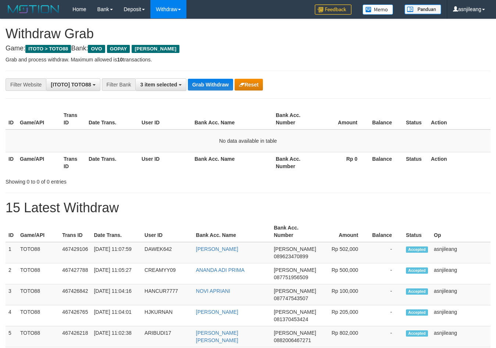
click at [222, 83] on button "Grab Withdraw" at bounding box center [210, 85] width 45 height 12
click at [221, 84] on button "Grab Withdraw" at bounding box center [210, 85] width 45 height 12
click at [217, 84] on button "Grab Withdraw" at bounding box center [210, 85] width 45 height 12
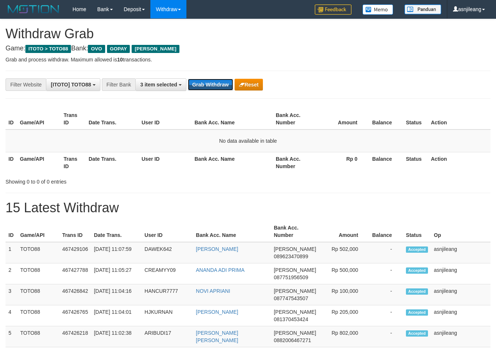
click at [217, 84] on button "Grab Withdraw" at bounding box center [210, 85] width 45 height 12
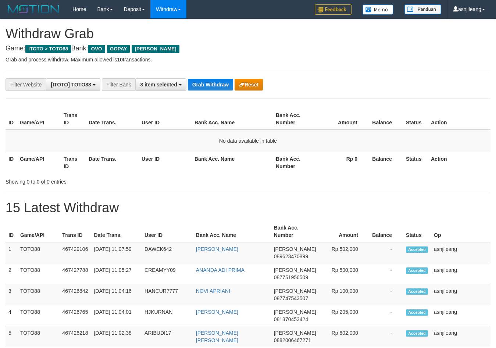
click at [217, 84] on button "Grab Withdraw" at bounding box center [210, 85] width 45 height 12
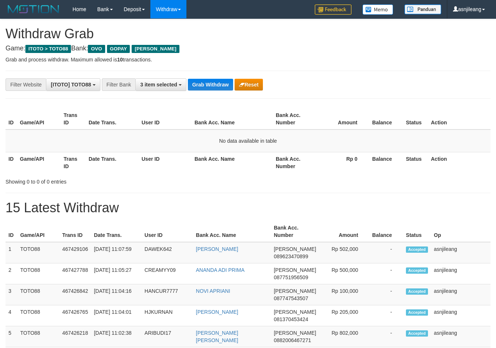
click at [217, 84] on button "Grab Withdraw" at bounding box center [210, 85] width 45 height 12
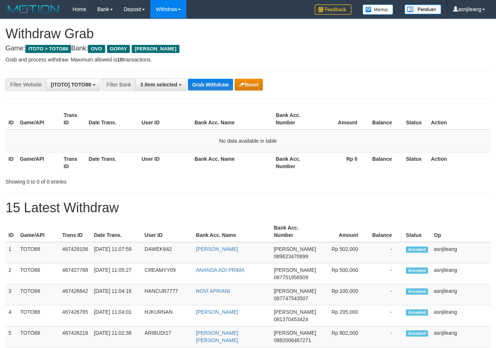
click at [217, 84] on button "Grab Withdraw" at bounding box center [210, 85] width 45 height 12
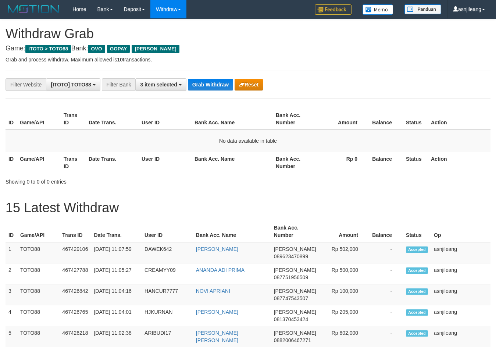
scroll to position [107, 0]
click at [217, 84] on button "Grab Withdraw" at bounding box center [210, 85] width 45 height 12
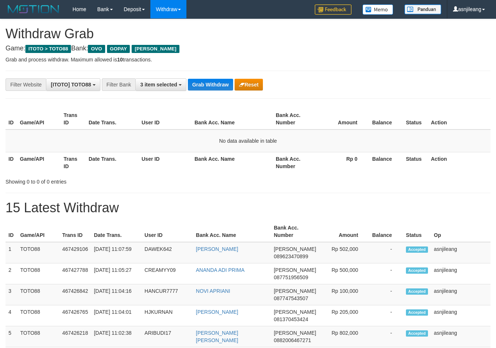
scroll to position [107, 0]
click at [214, 81] on button "Grab Withdraw" at bounding box center [210, 85] width 45 height 12
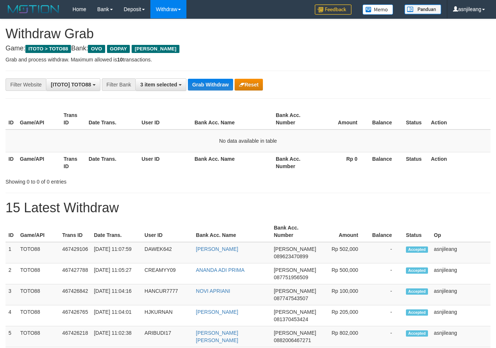
scroll to position [107, 0]
click at [214, 81] on button "Grab Withdraw" at bounding box center [210, 85] width 45 height 12
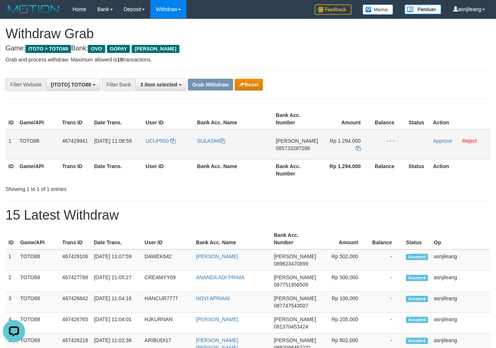
click at [305, 152] on td "DANA 085733287286" at bounding box center [297, 144] width 48 height 30
copy span "085733287286"
click at [356, 148] on icon at bounding box center [358, 148] width 5 height 5
copy span "085733287286"
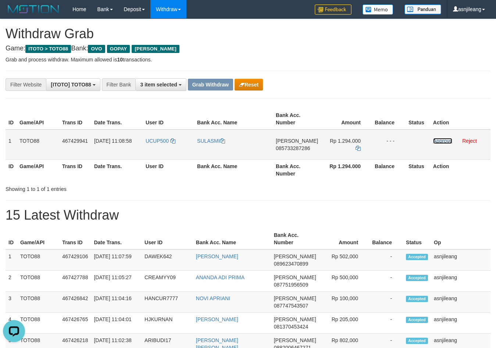
click at [444, 142] on link "Approve" at bounding box center [442, 141] width 19 height 6
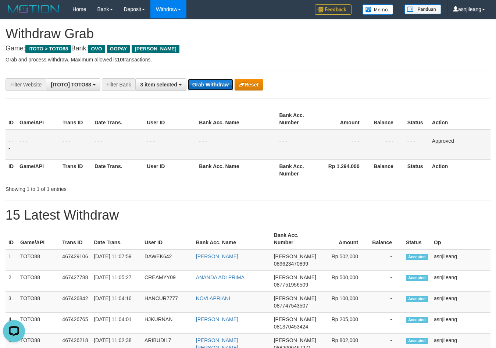
click at [212, 84] on button "Grab Withdraw" at bounding box center [210, 85] width 45 height 12
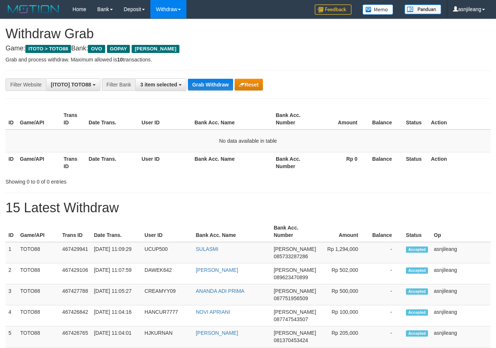
scroll to position [107, 0]
click at [212, 84] on button "Grab Withdraw" at bounding box center [210, 85] width 45 height 12
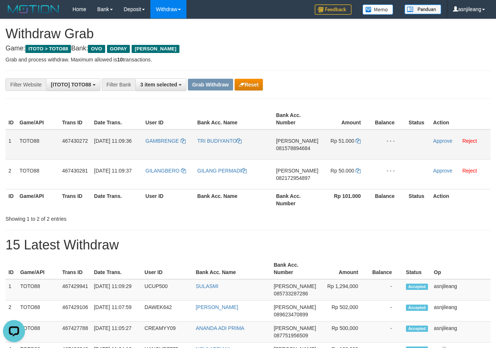
click at [299, 156] on td "DANA 081578894684" at bounding box center [297, 144] width 48 height 30
copy span "081578894684"
click at [356, 138] on link at bounding box center [358, 141] width 5 height 6
copy span "081578894684"
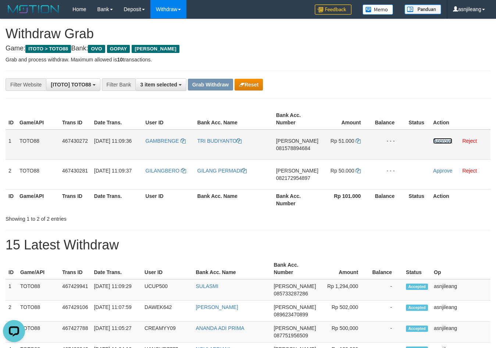
click at [436, 139] on link "Approve" at bounding box center [442, 141] width 19 height 6
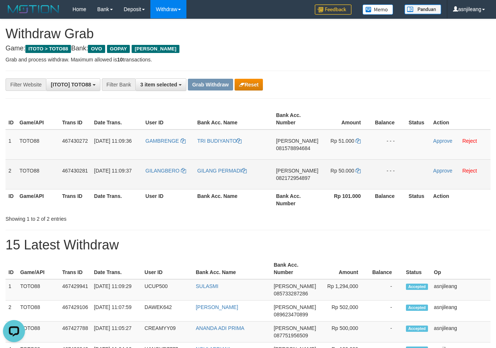
click at [306, 183] on td "DANA 082172954897" at bounding box center [297, 174] width 48 height 30
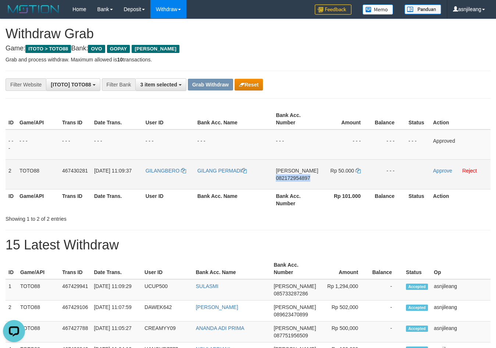
click at [306, 183] on td "DANA 082172954897" at bounding box center [297, 174] width 48 height 30
copy span "082172954897"
click at [356, 171] on icon at bounding box center [358, 170] width 5 height 5
copy span "082172954897"
click at [443, 171] on link "Approve" at bounding box center [442, 171] width 19 height 6
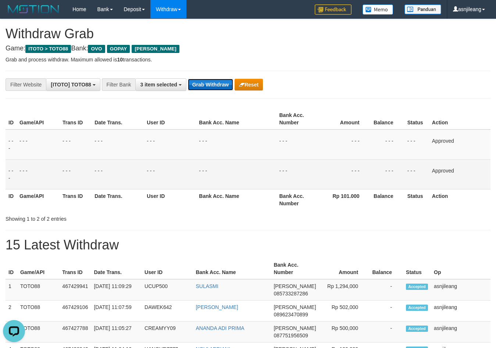
click at [222, 84] on button "Grab Withdraw" at bounding box center [210, 85] width 45 height 12
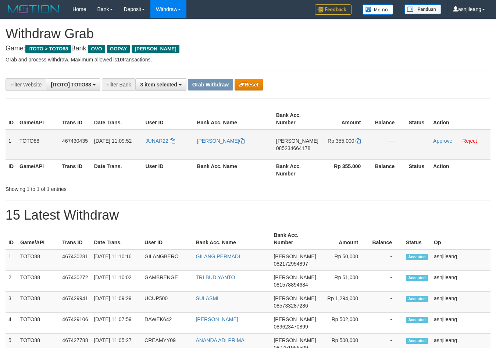
scroll to position [107, 0]
click at [289, 152] on td "DANA 085234664178" at bounding box center [297, 144] width 48 height 30
copy span "085234664178"
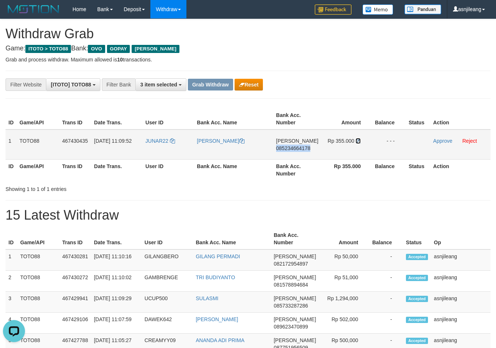
click at [359, 141] on icon at bounding box center [358, 140] width 5 height 5
copy span "085234664178"
click at [438, 143] on link "Approve" at bounding box center [442, 141] width 19 height 6
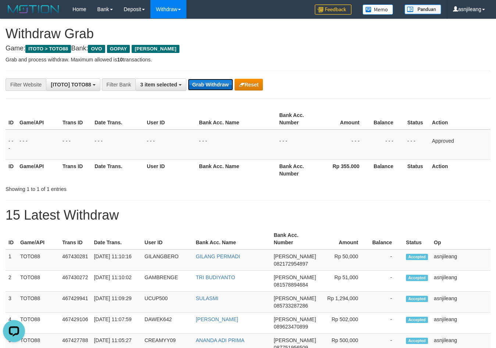
click at [220, 86] on button "Grab Withdraw" at bounding box center [210, 85] width 45 height 12
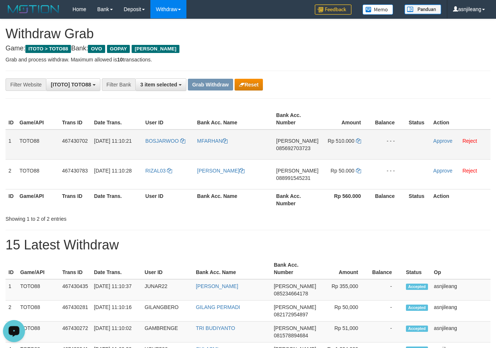
click at [283, 150] on span "085692703723" at bounding box center [293, 148] width 34 height 6
copy span "085692703723"
click at [357, 139] on icon at bounding box center [358, 140] width 5 height 5
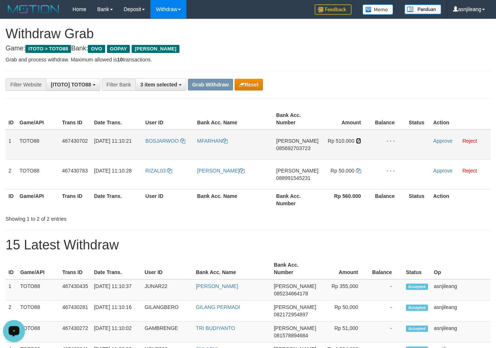
click at [357, 139] on icon at bounding box center [358, 140] width 5 height 5
click at [437, 141] on link "Approve" at bounding box center [442, 141] width 19 height 6
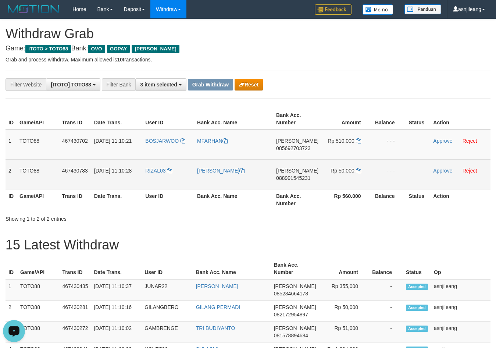
click at [285, 182] on td "DANA 088991545231" at bounding box center [297, 174] width 48 height 30
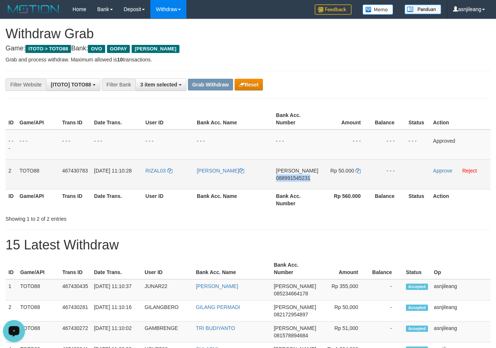
click at [285, 182] on td "DANA 088991545231" at bounding box center [297, 174] width 48 height 30
copy span "088991545231"
click at [356, 171] on icon at bounding box center [358, 170] width 5 height 5
copy span "088991545231"
click at [441, 168] on link "Approve" at bounding box center [442, 171] width 19 height 6
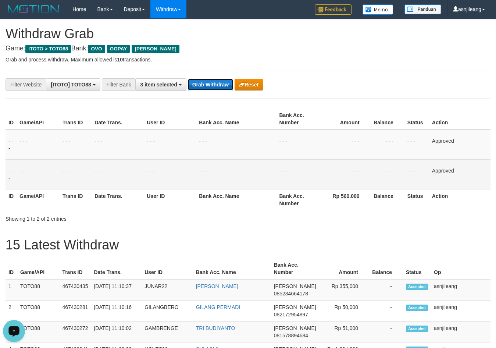
click at [211, 79] on button "Grab Withdraw" at bounding box center [210, 85] width 45 height 12
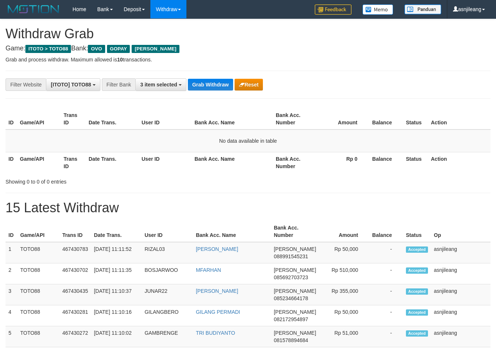
scroll to position [107, 0]
click at [211, 84] on button "Grab Withdraw" at bounding box center [210, 85] width 45 height 12
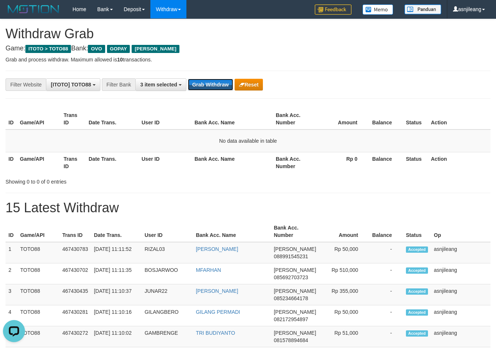
click at [211, 84] on button "Grab Withdraw" at bounding box center [210, 85] width 45 height 12
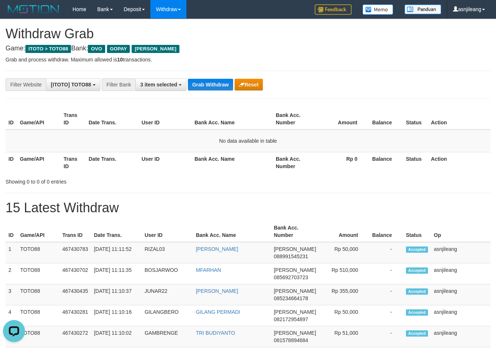
scroll to position [0, 0]
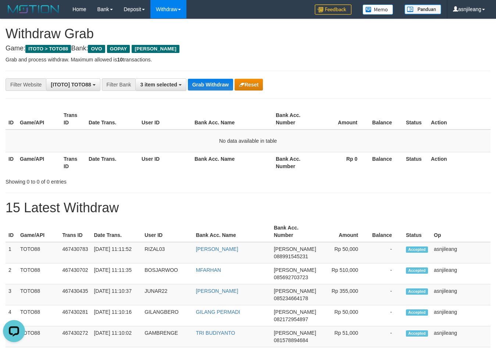
click at [213, 80] on button "Grab Withdraw" at bounding box center [210, 85] width 45 height 12
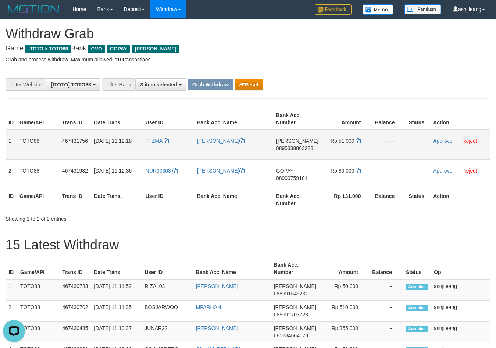
click at [303, 157] on td "[PERSON_NAME] 0895338863283" at bounding box center [297, 144] width 48 height 30
copy span "0895338863283"
click at [357, 141] on icon at bounding box center [358, 140] width 5 height 5
copy span "0895338863283"
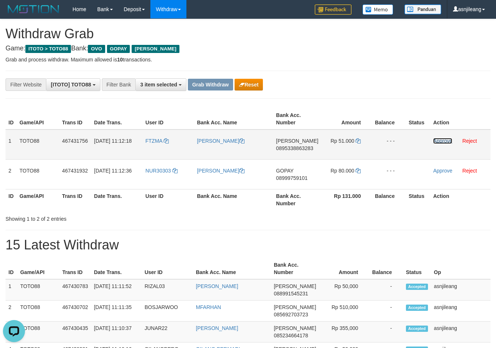
click at [442, 139] on link "Approve" at bounding box center [442, 141] width 19 height 6
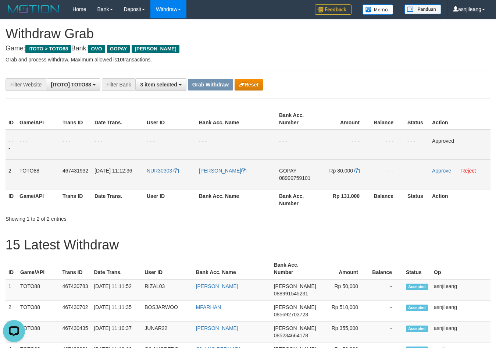
click at [288, 174] on td "GOPAY 08999759101" at bounding box center [297, 174] width 43 height 30
click at [292, 183] on td "GOPAY 08999759101" at bounding box center [297, 174] width 43 height 30
copy span "08999759101"
click at [441, 169] on link "Approve" at bounding box center [441, 171] width 19 height 6
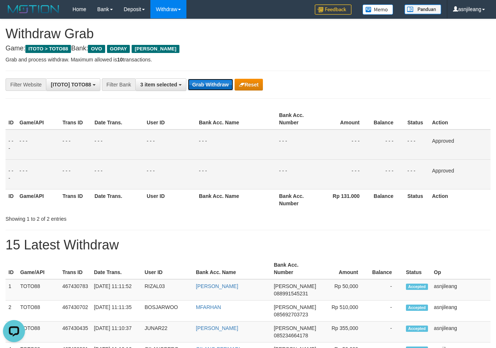
click at [221, 85] on button "Grab Withdraw" at bounding box center [210, 85] width 45 height 12
